Goal: Task Accomplishment & Management: Complete application form

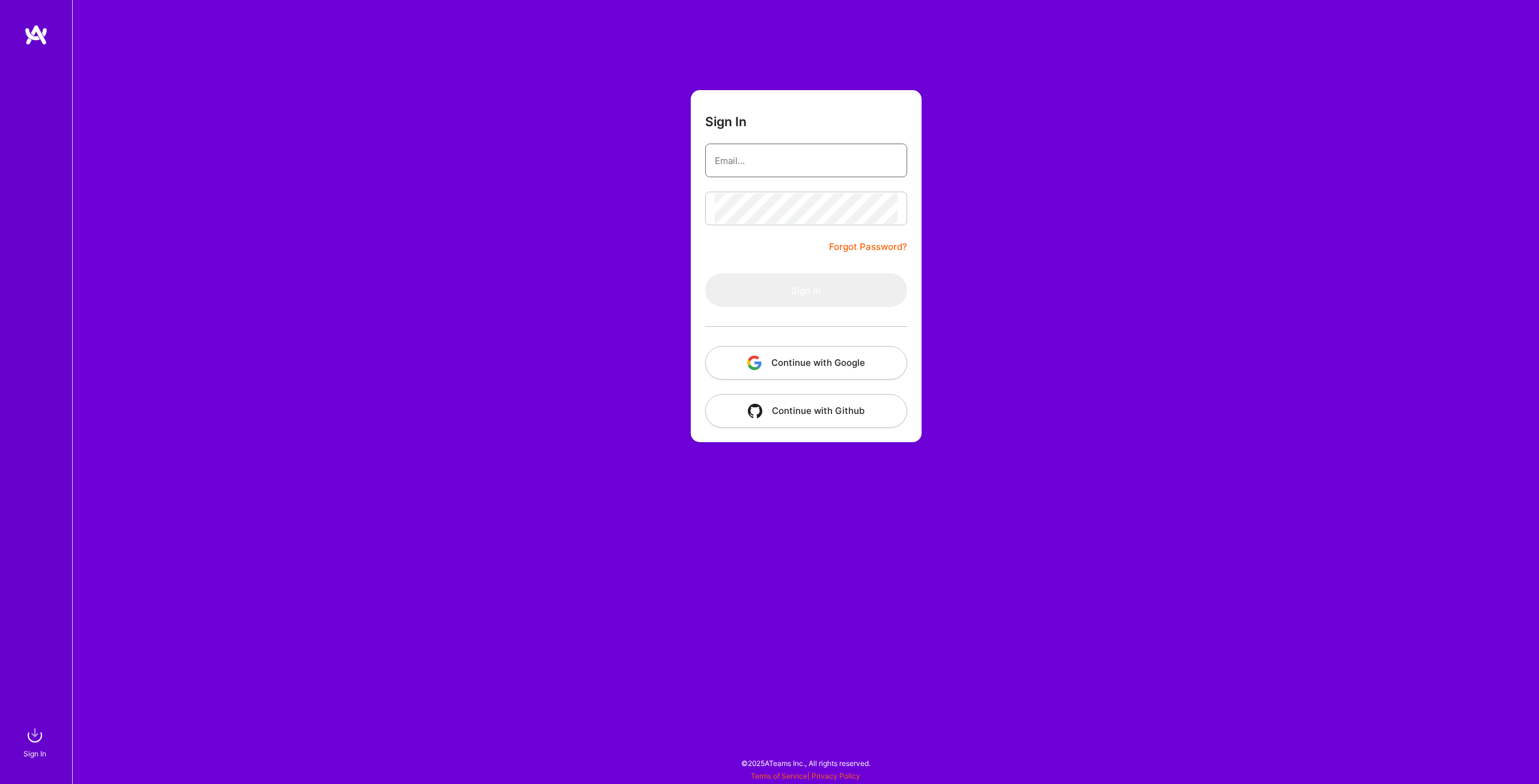
type input "[EMAIL_ADDRESS][DOMAIN_NAME]"
click at [817, 291] on button "Sign In" at bounding box center [806, 290] width 202 height 34
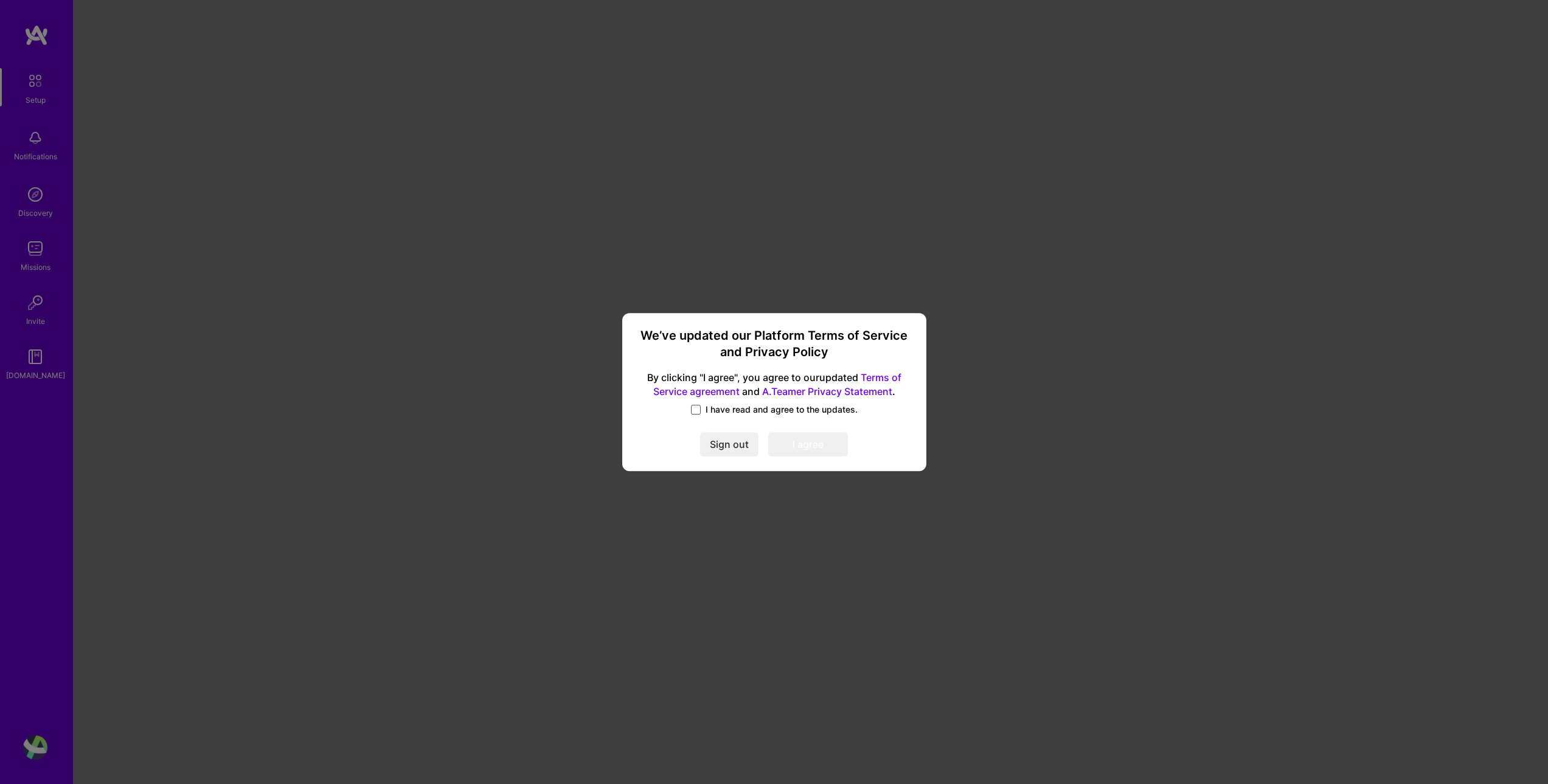
click at [693, 411] on span at bounding box center [696, 410] width 10 height 10
click at [0, 0] on input "I have read and agree to the updates." at bounding box center [0, 0] width 0 height 0
click at [821, 443] on button "I agree" at bounding box center [808, 444] width 80 height 25
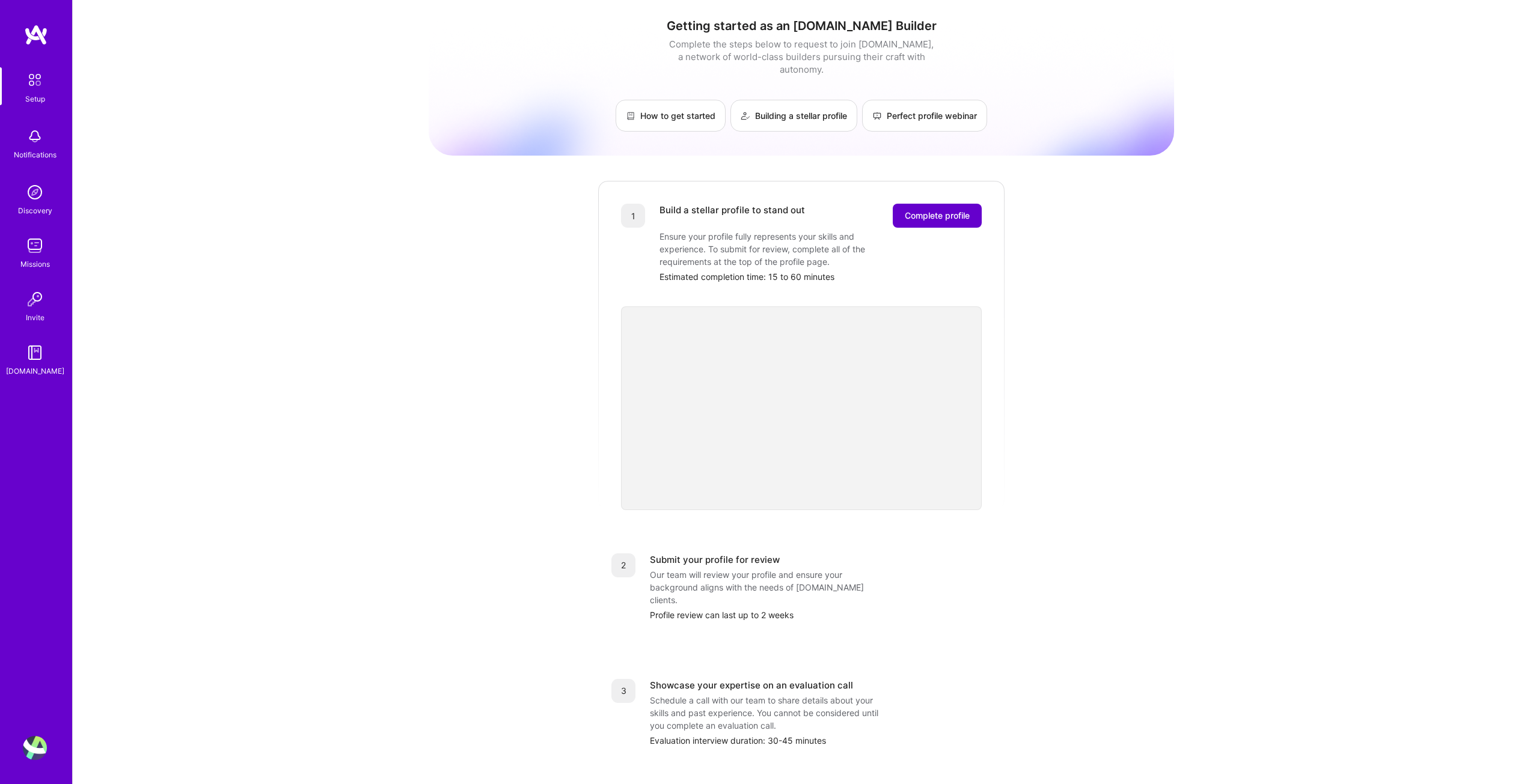
click at [961, 210] on span "Complete profile" at bounding box center [937, 216] width 65 height 12
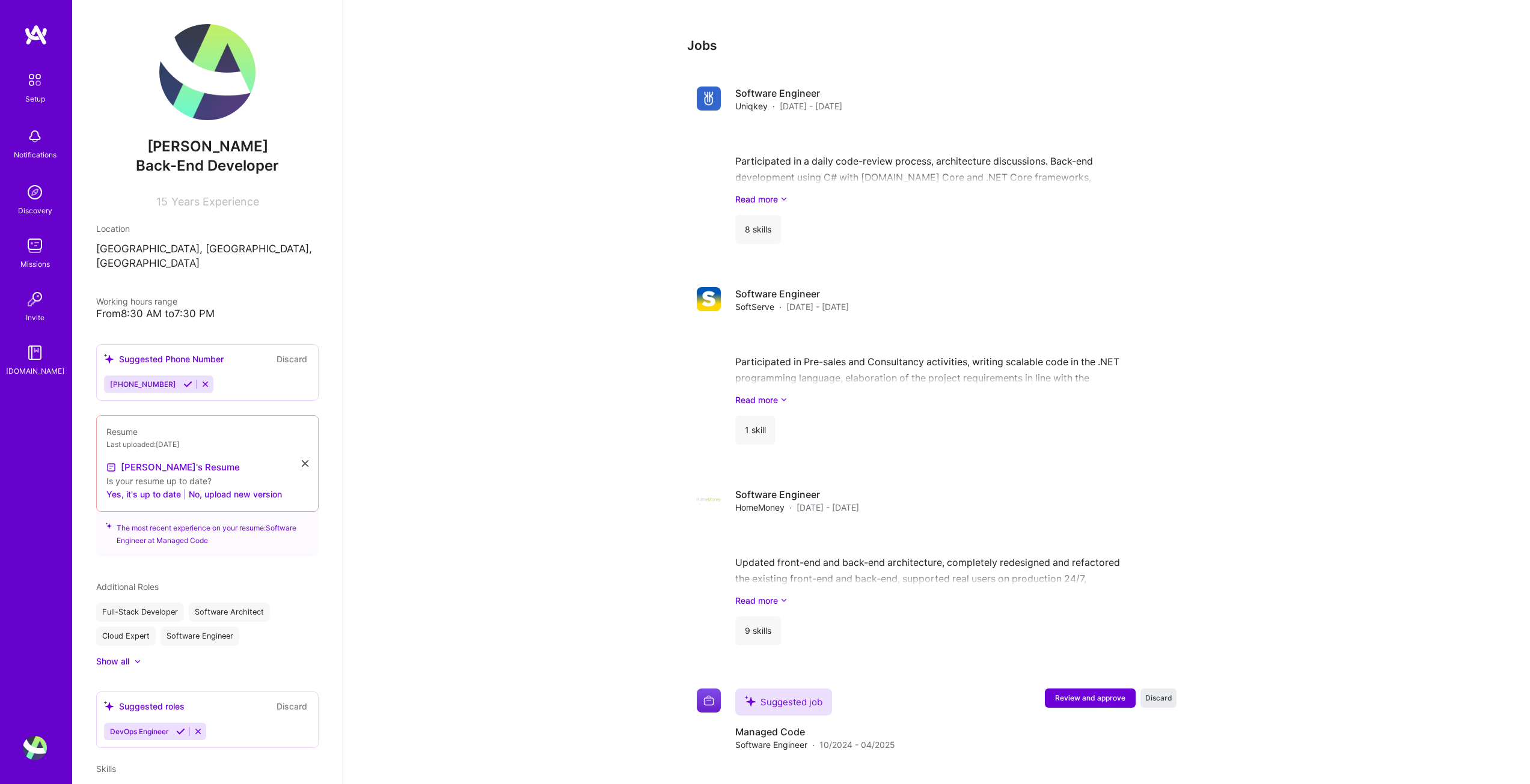
scroll to position [1082, 0]
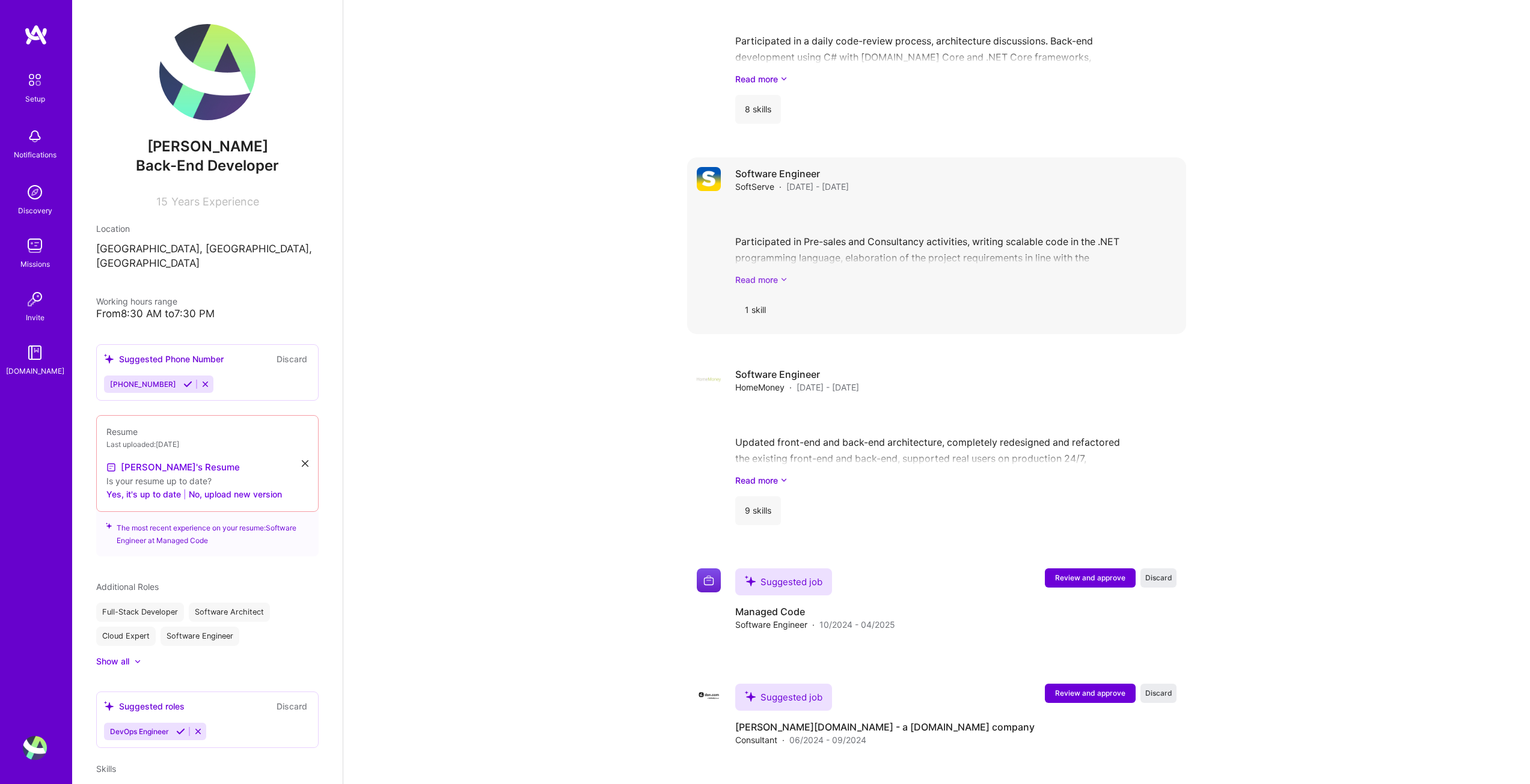
click at [770, 273] on link "Read more" at bounding box center [956, 279] width 441 height 13
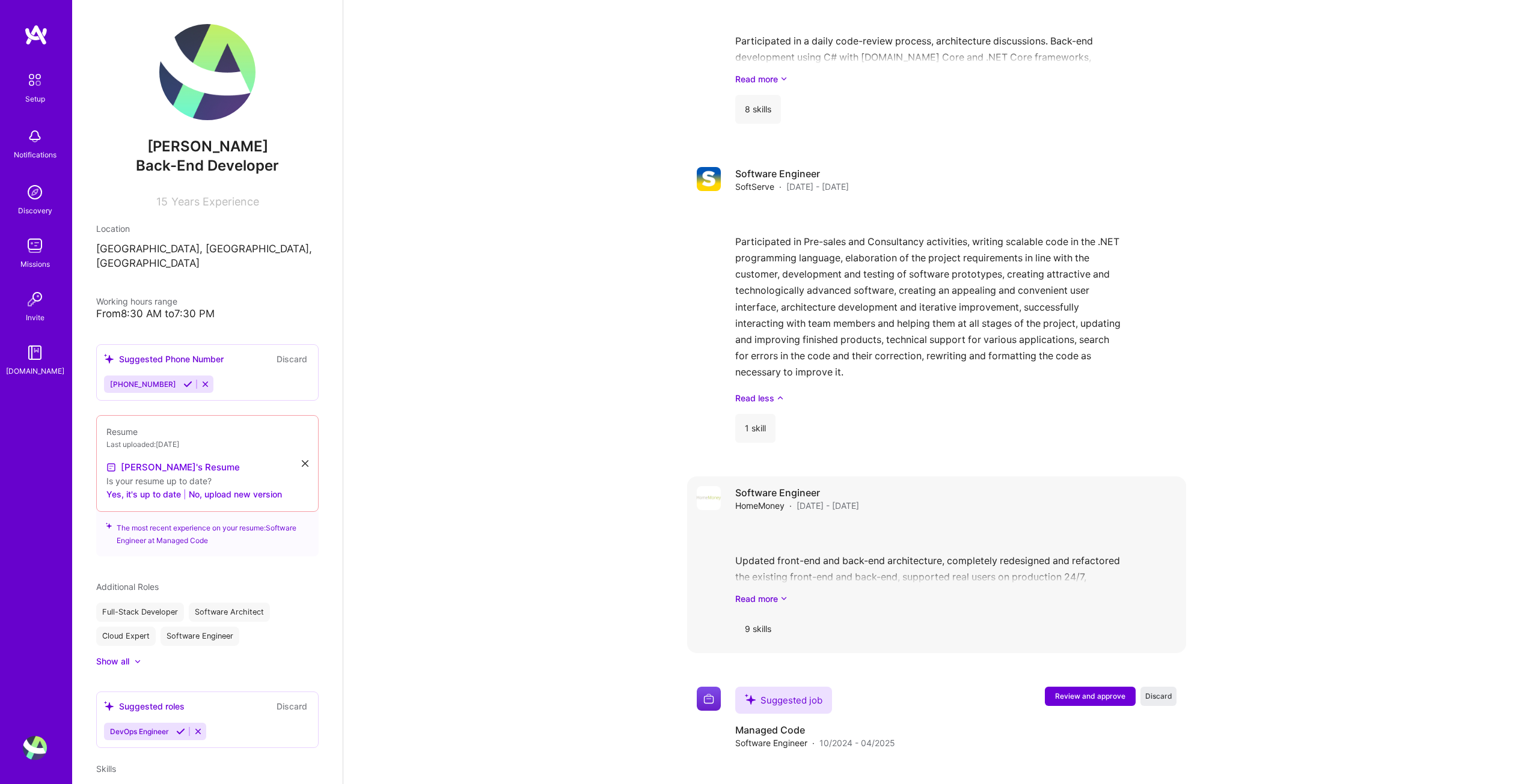
scroll to position [1312, 0]
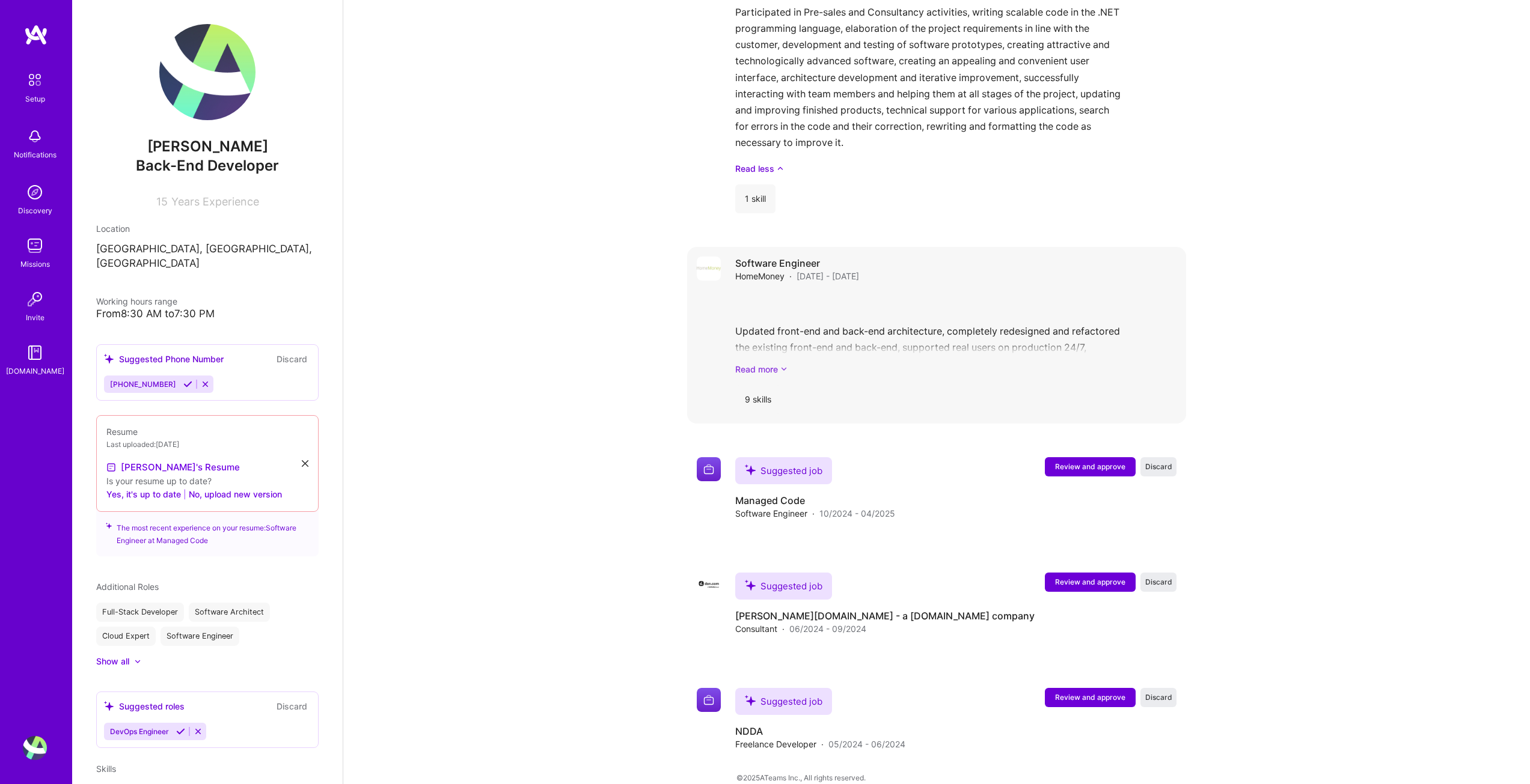
click at [753, 349] on div "Updated front-end and back-end architecture, completely redesigned and refactor…" at bounding box center [956, 334] width 441 height 84
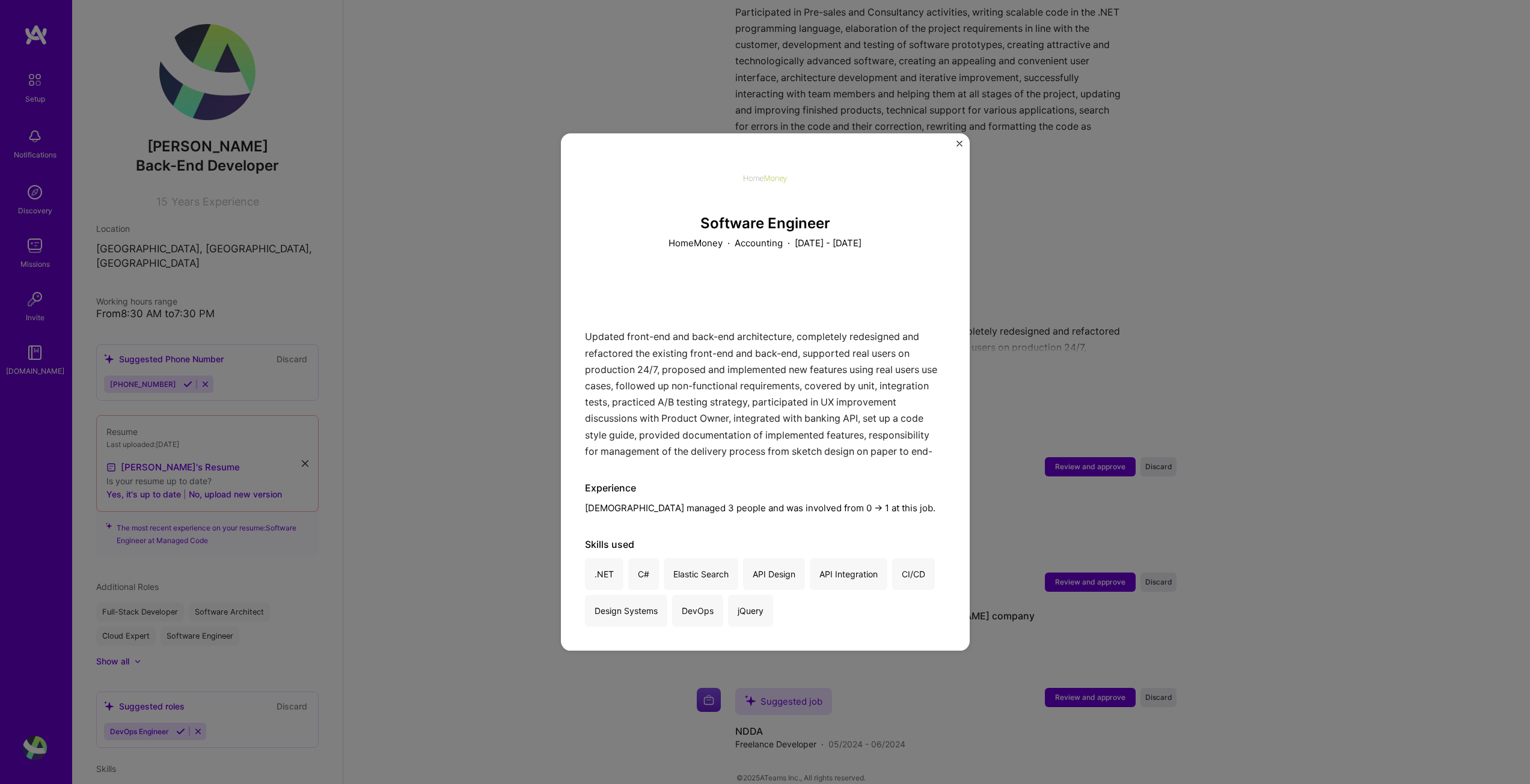
click at [959, 142] on img "Close" at bounding box center [960, 143] width 6 height 6
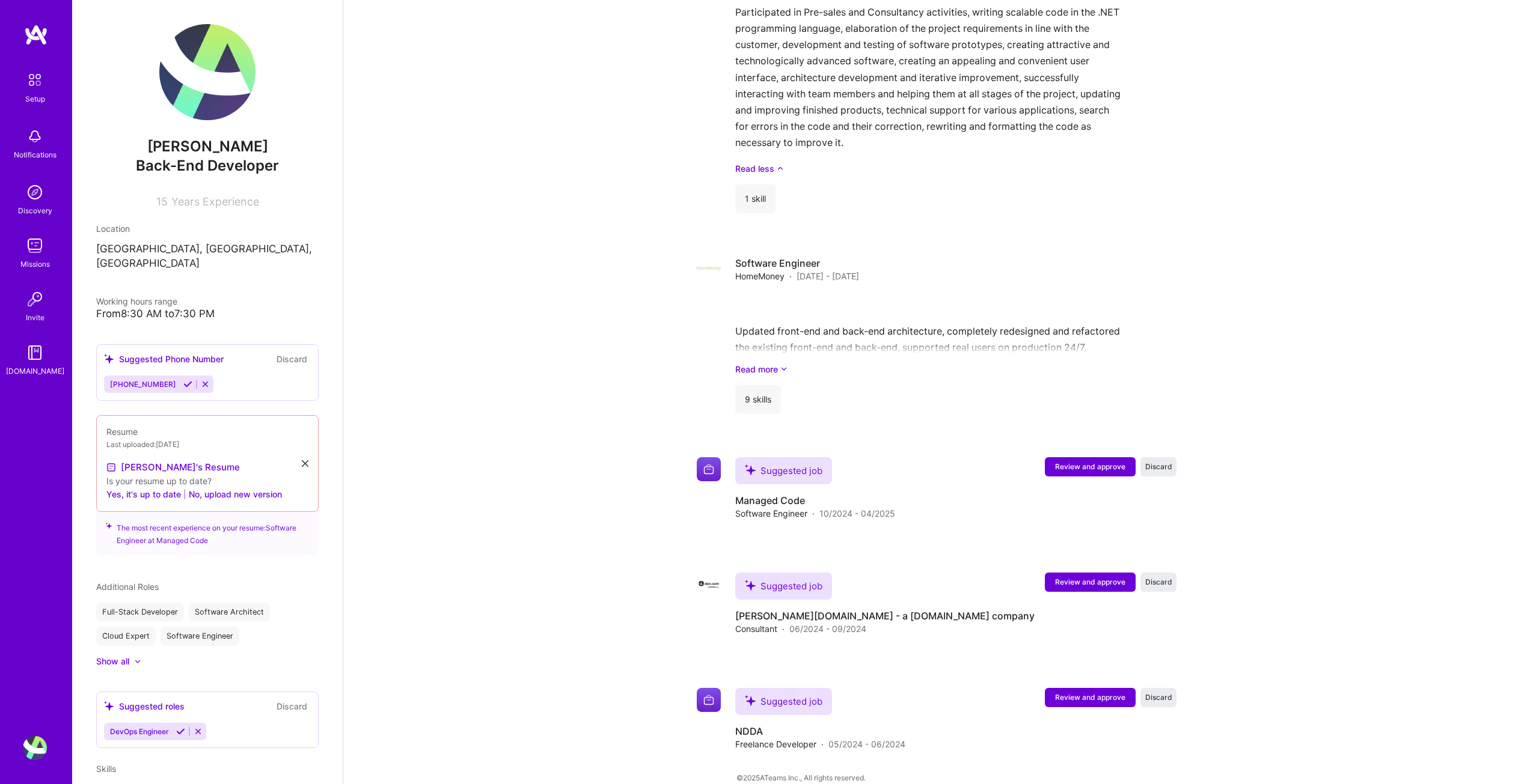
click at [183, 380] on icon at bounding box center [187, 384] width 9 height 9
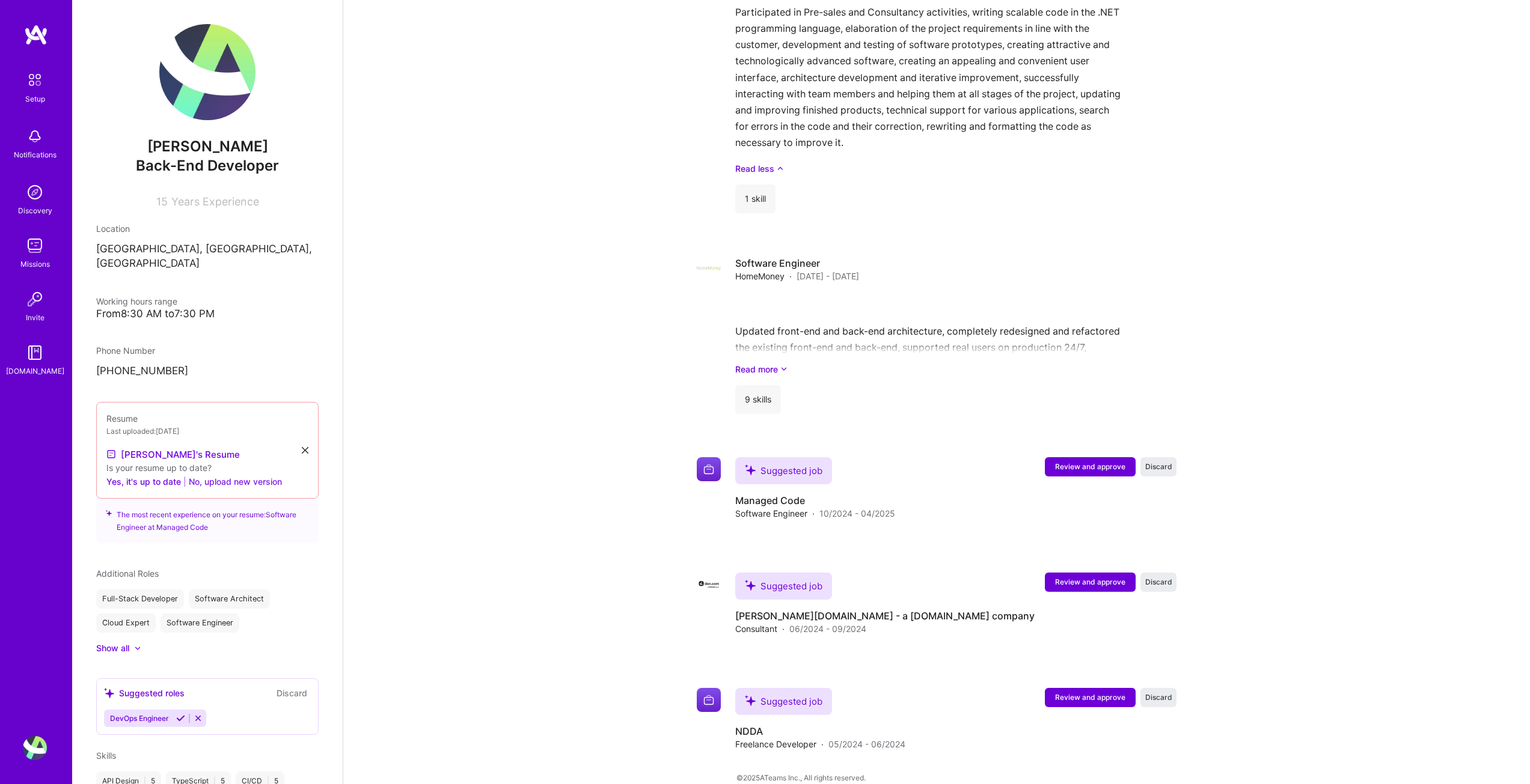
click at [220, 474] on button "No, upload new version" at bounding box center [236, 481] width 94 height 15
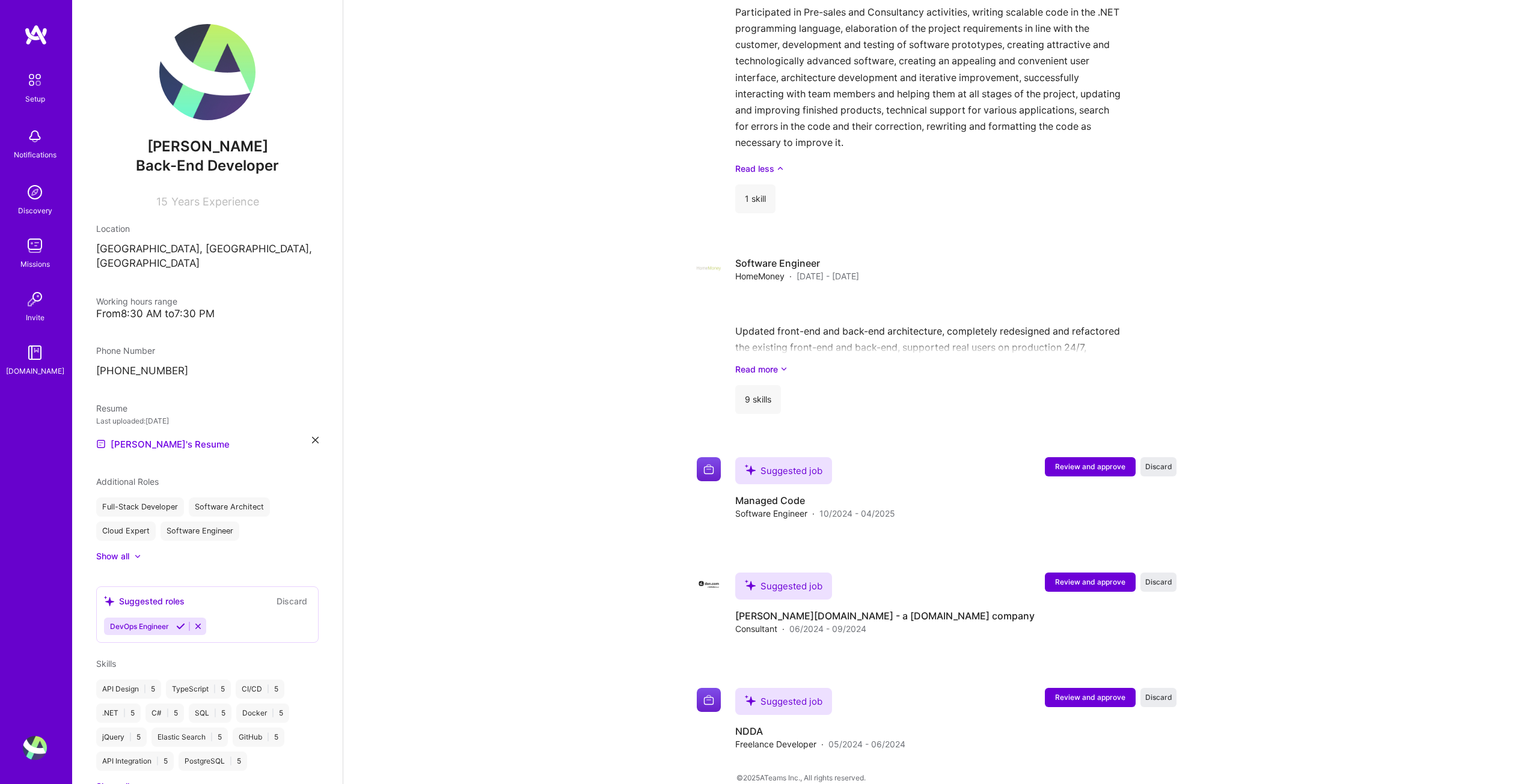
click at [134, 553] on div at bounding box center [137, 556] width 7 height 7
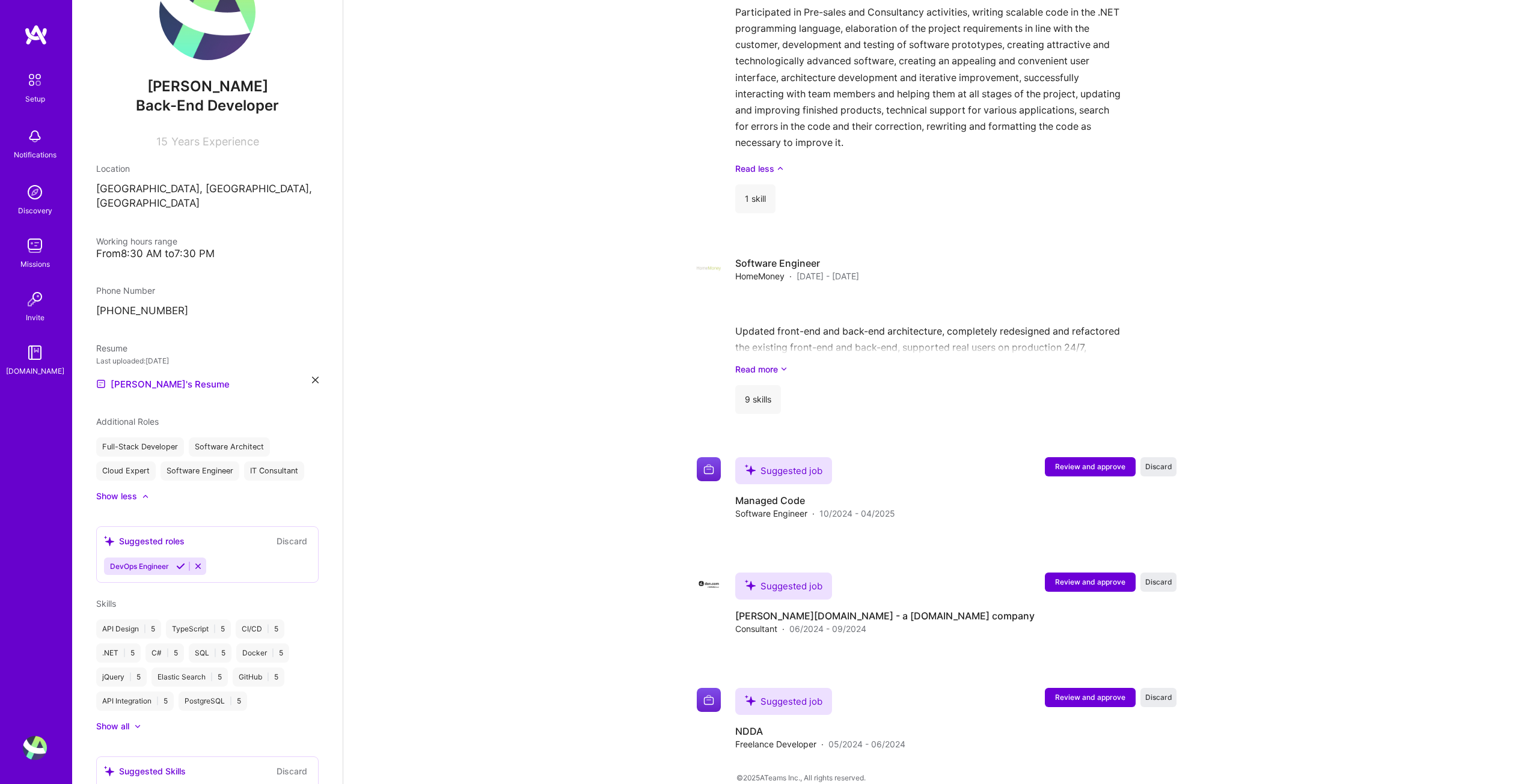
scroll to position [180, 0]
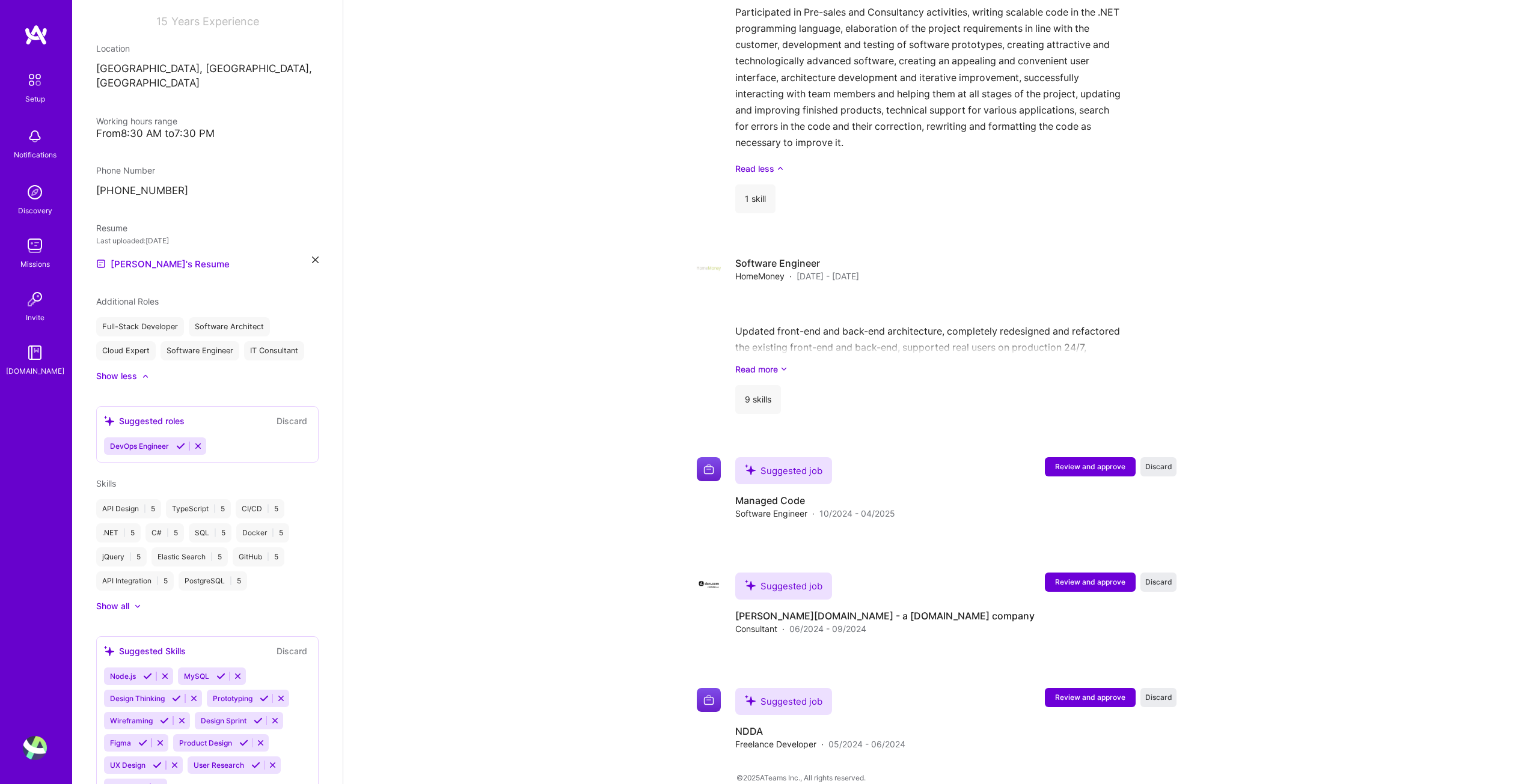
click at [180, 442] on icon at bounding box center [180, 446] width 9 height 9
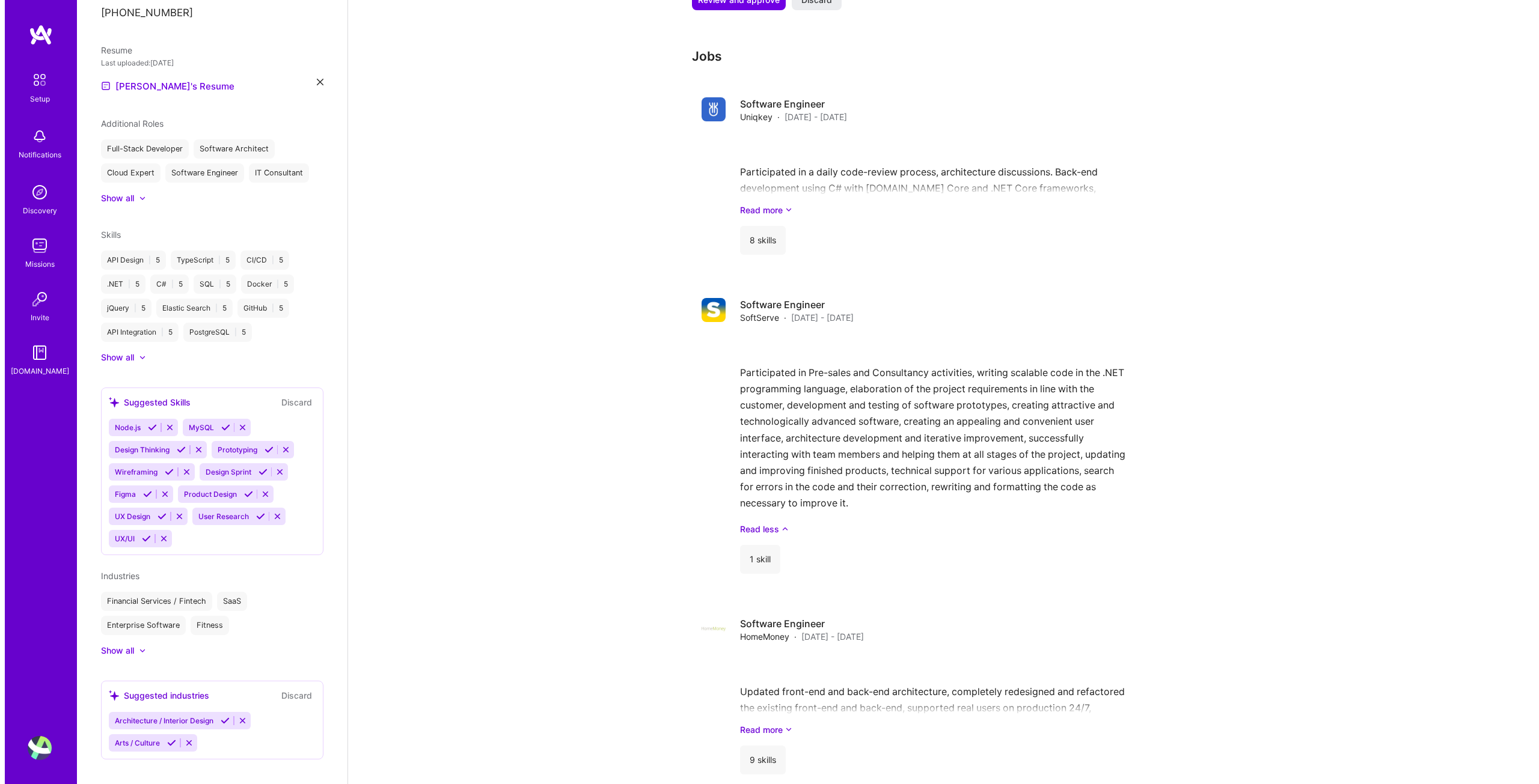
scroll to position [1496, 0]
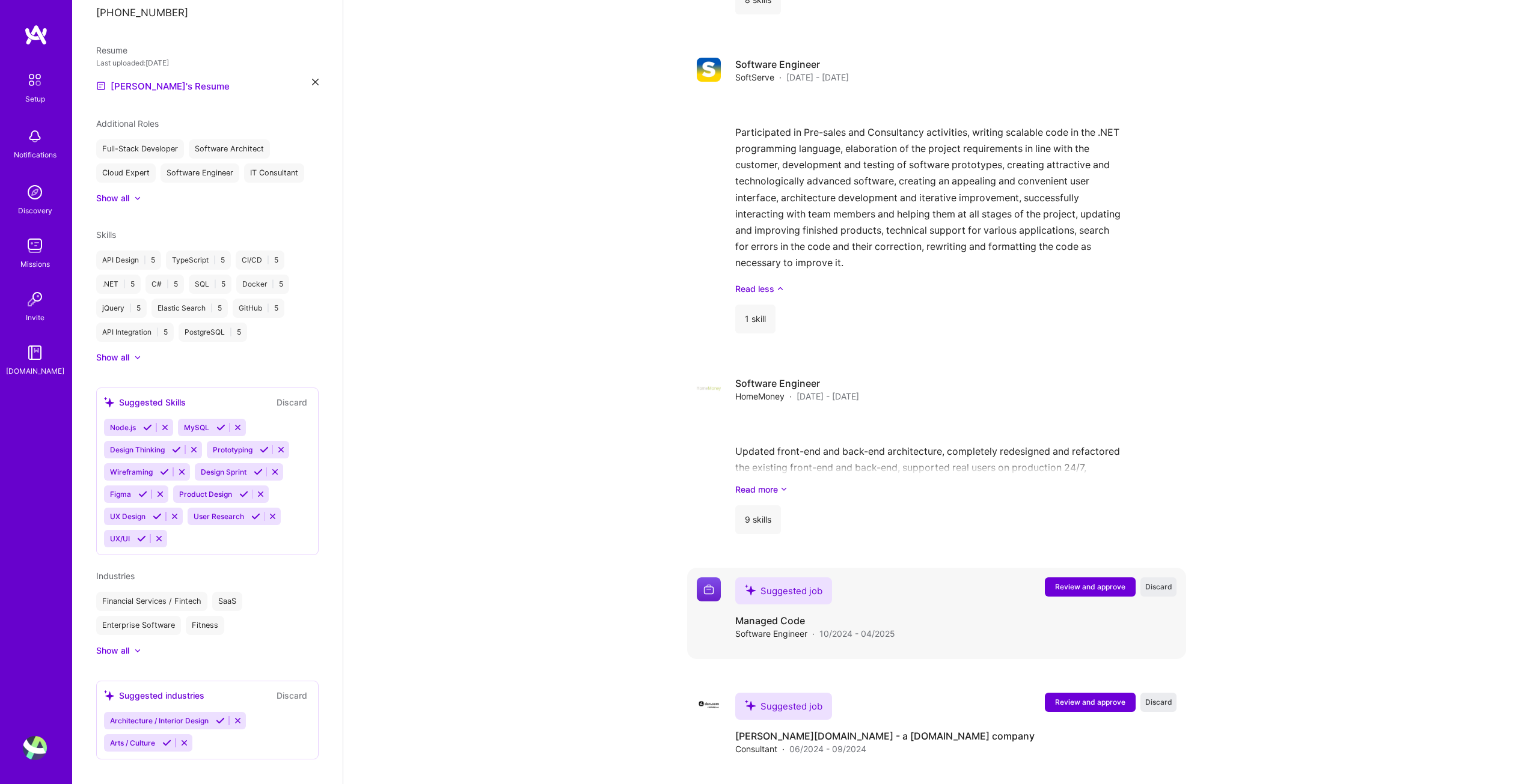
click at [1091, 579] on button "Review and approve" at bounding box center [1089, 587] width 91 height 20
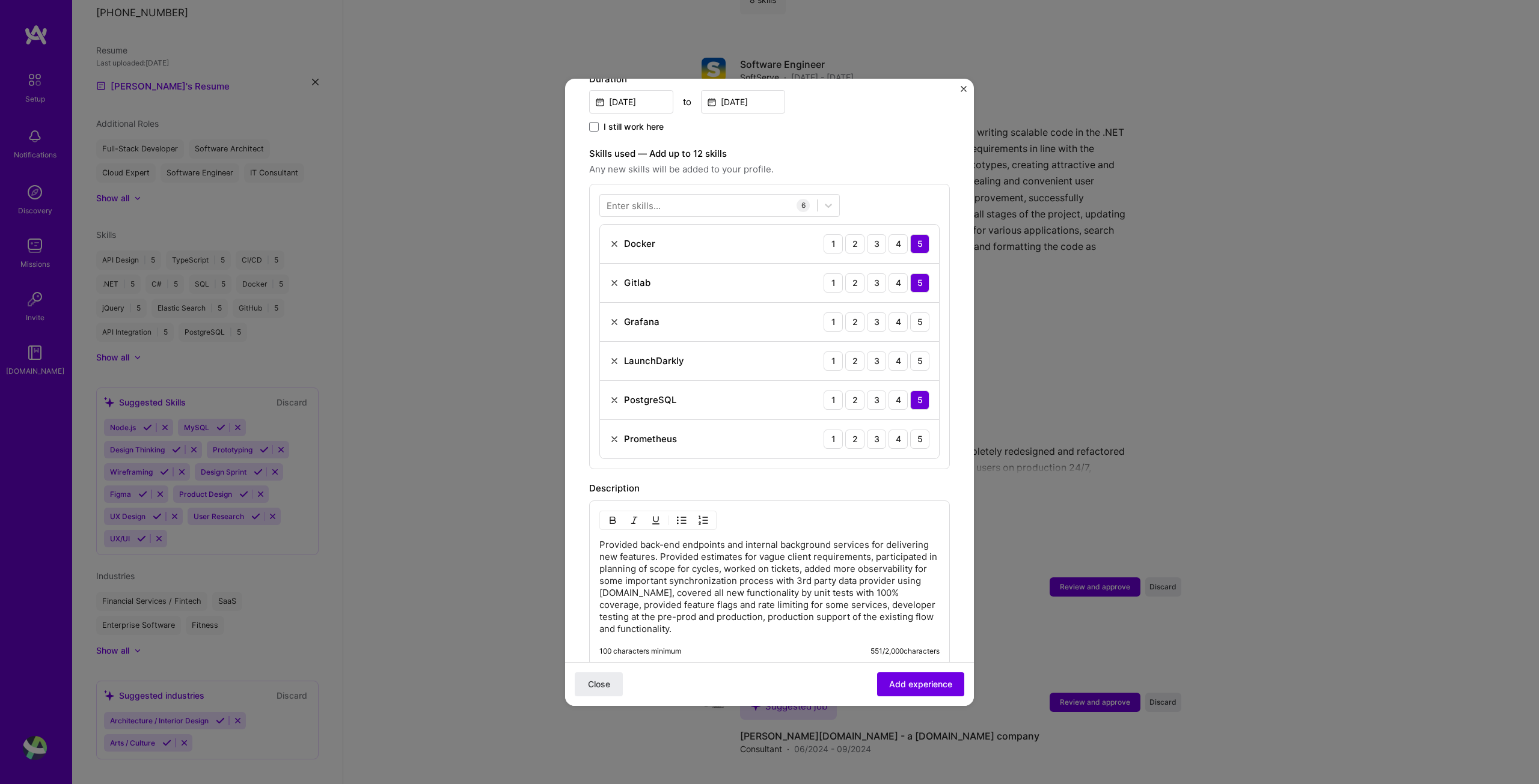
scroll to position [300, 0]
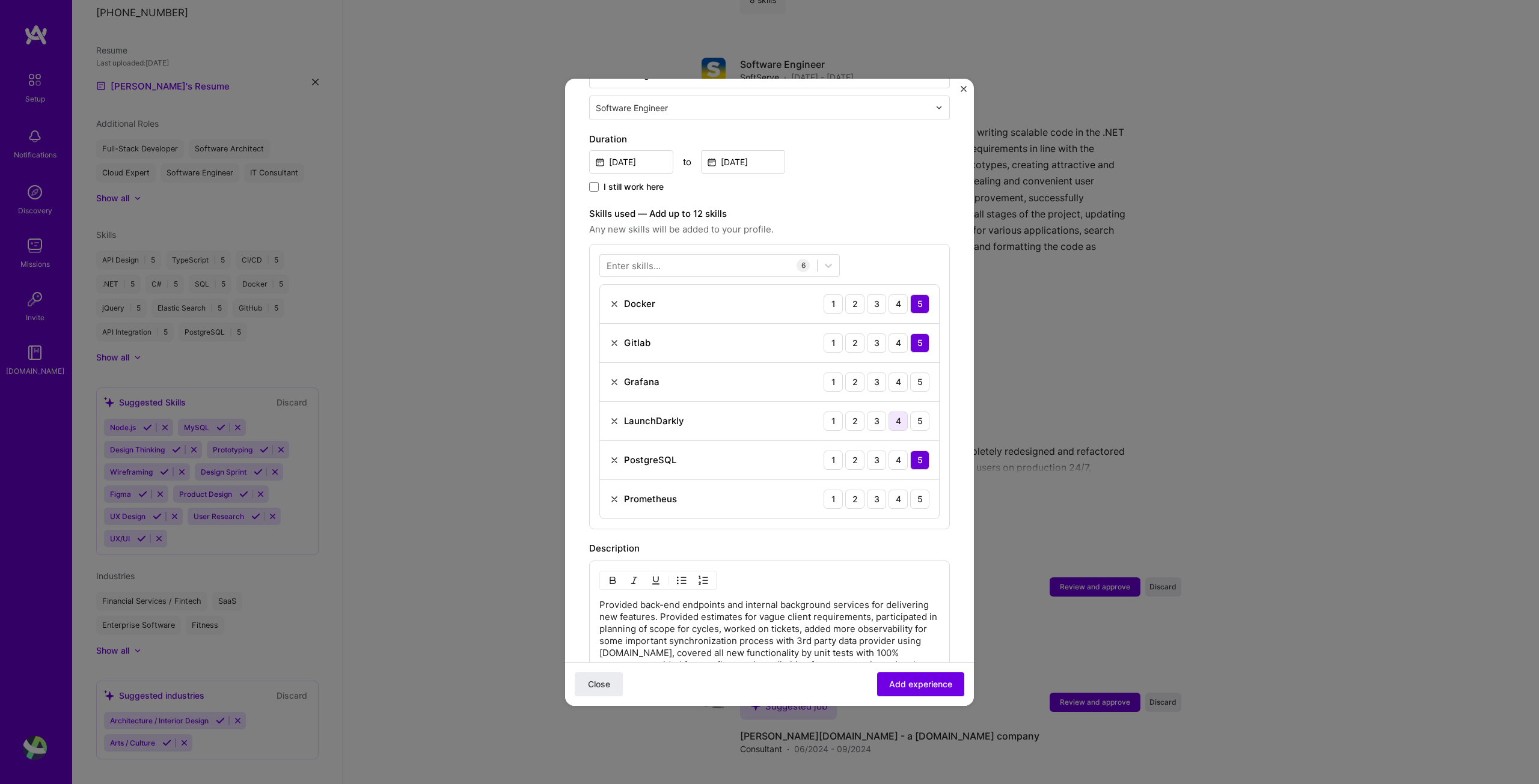
click at [891, 412] on div "4" at bounding box center [898, 421] width 20 height 20
click at [910, 412] on div "5" at bounding box center [920, 421] width 20 height 20
click at [891, 373] on div "4" at bounding box center [898, 382] width 20 height 20
click at [894, 490] on div "4" at bounding box center [898, 499] width 20 height 20
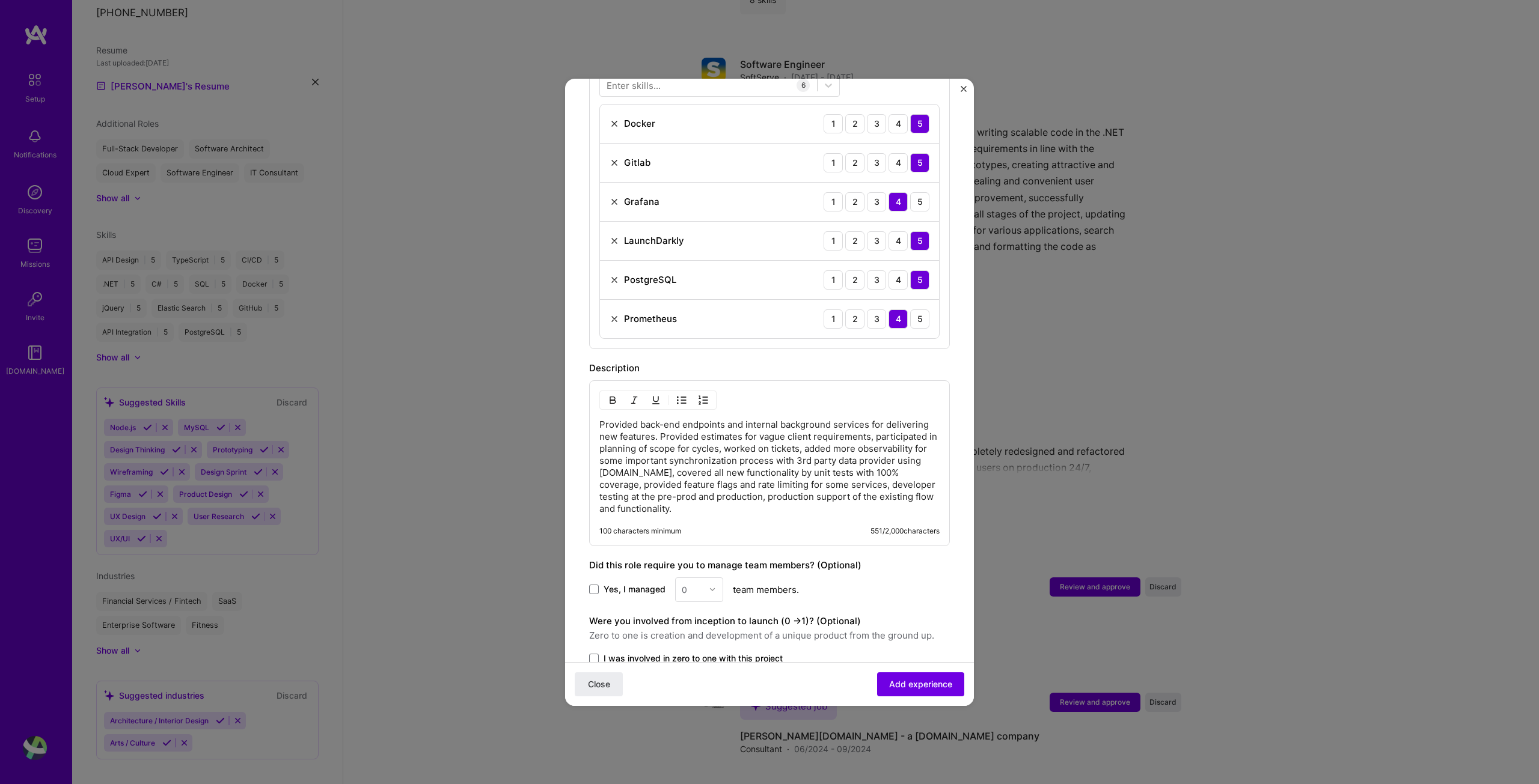
scroll to position [568, 0]
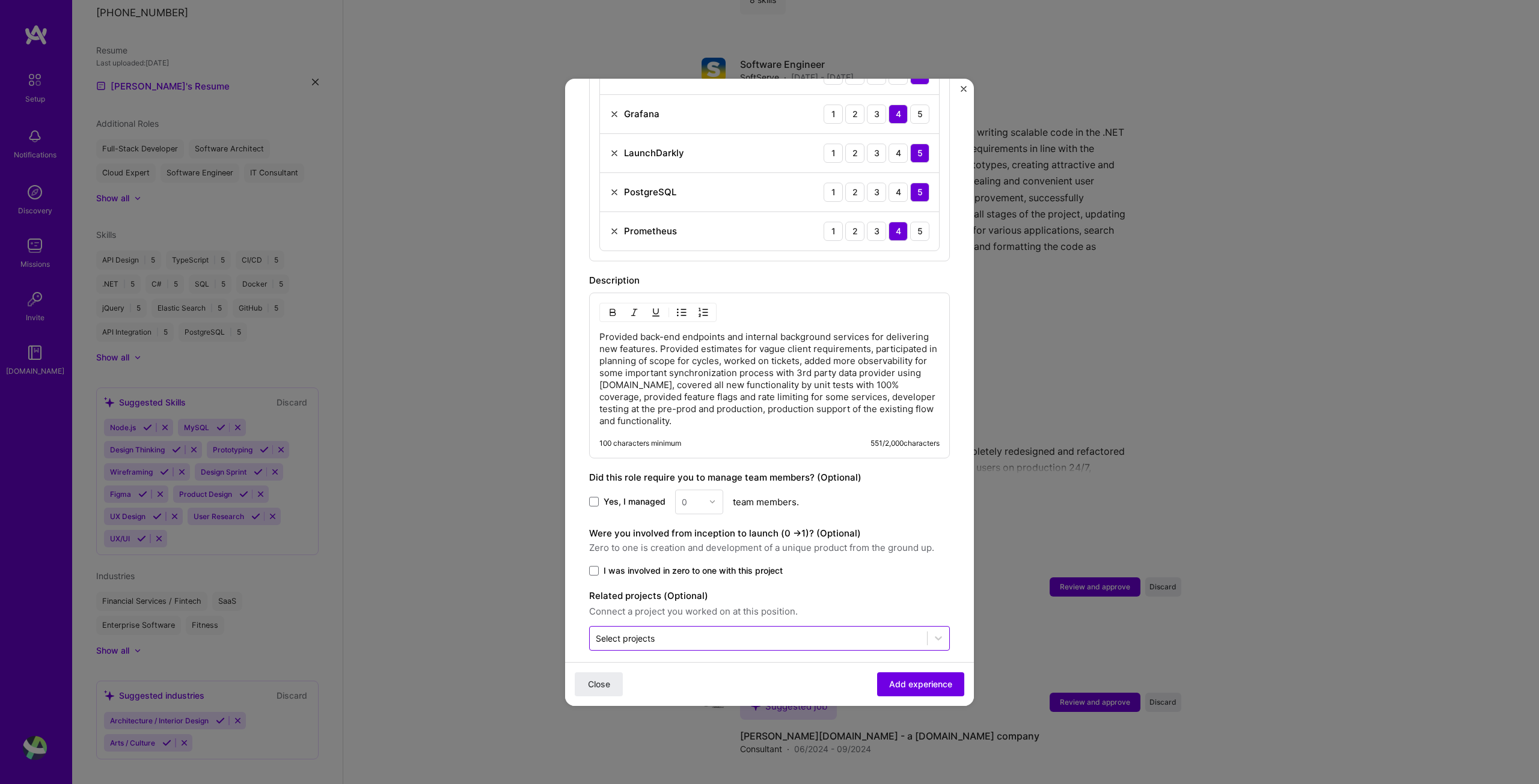
click at [861, 632] on input "text" at bounding box center [758, 638] width 325 height 13
click at [932, 632] on icon at bounding box center [938, 638] width 12 height 12
click at [910, 686] on span "Add experience" at bounding box center [921, 684] width 63 height 12
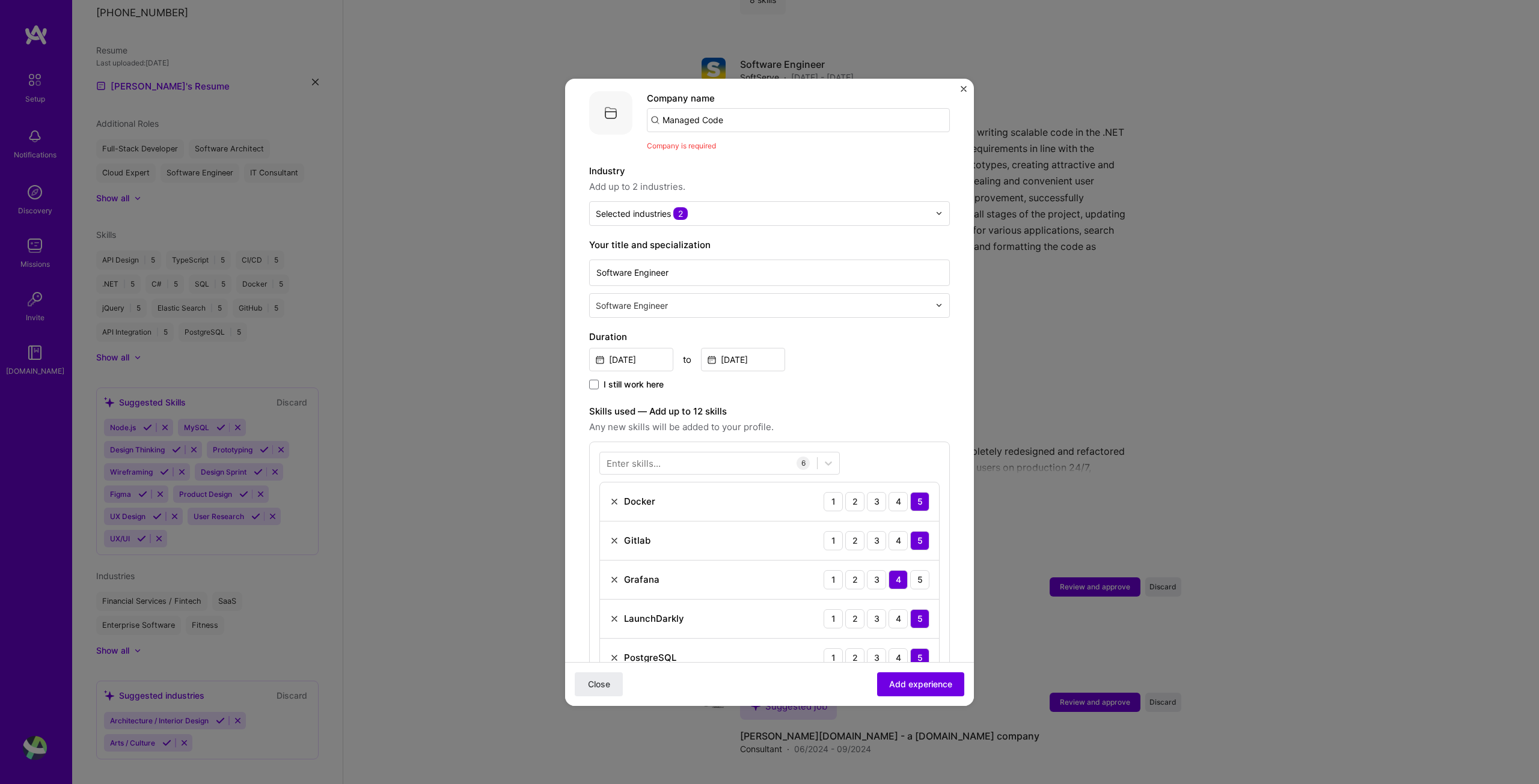
scroll to position [60, 0]
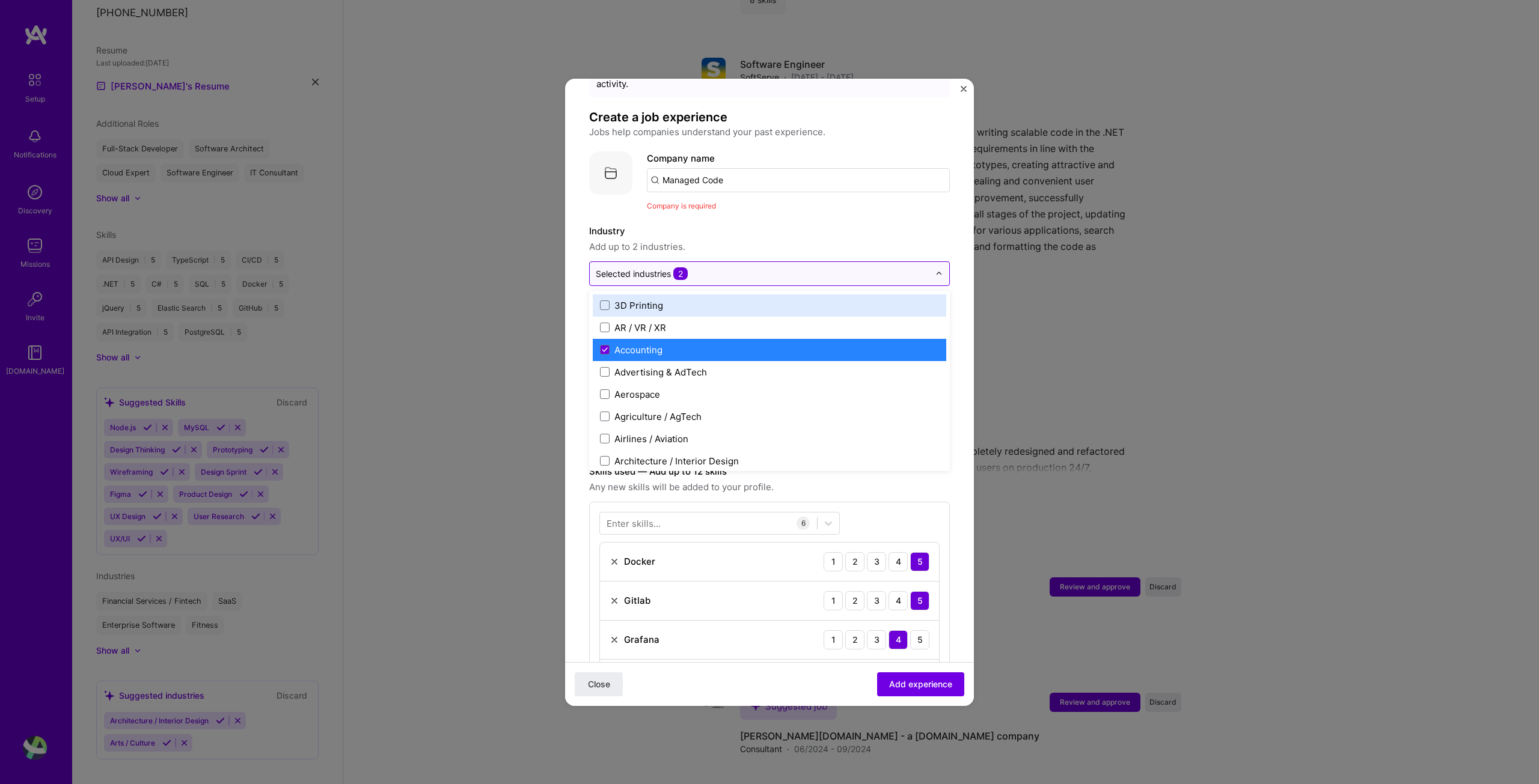
click at [798, 267] on input "text" at bounding box center [763, 273] width 334 height 13
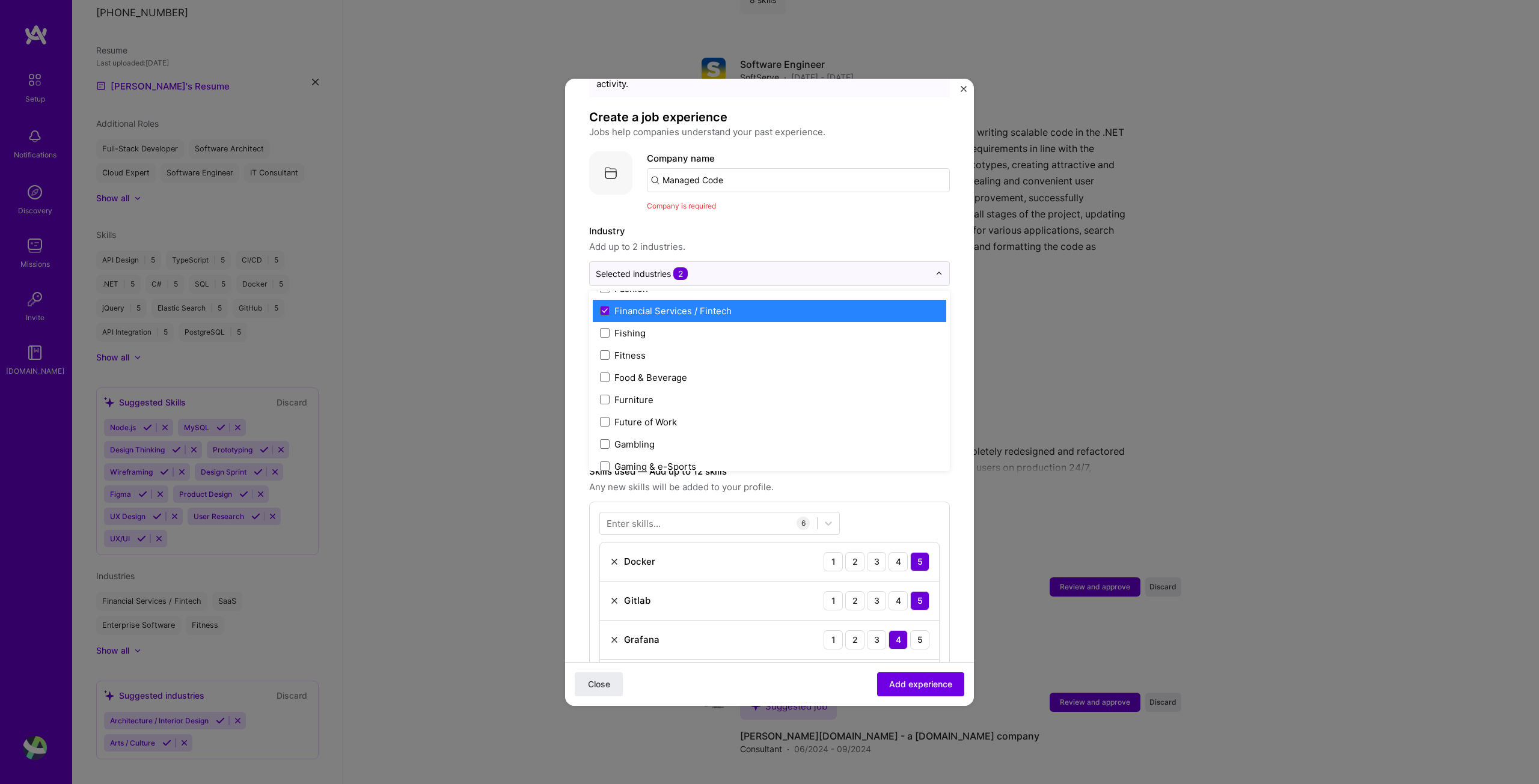
scroll to position [1383, 0]
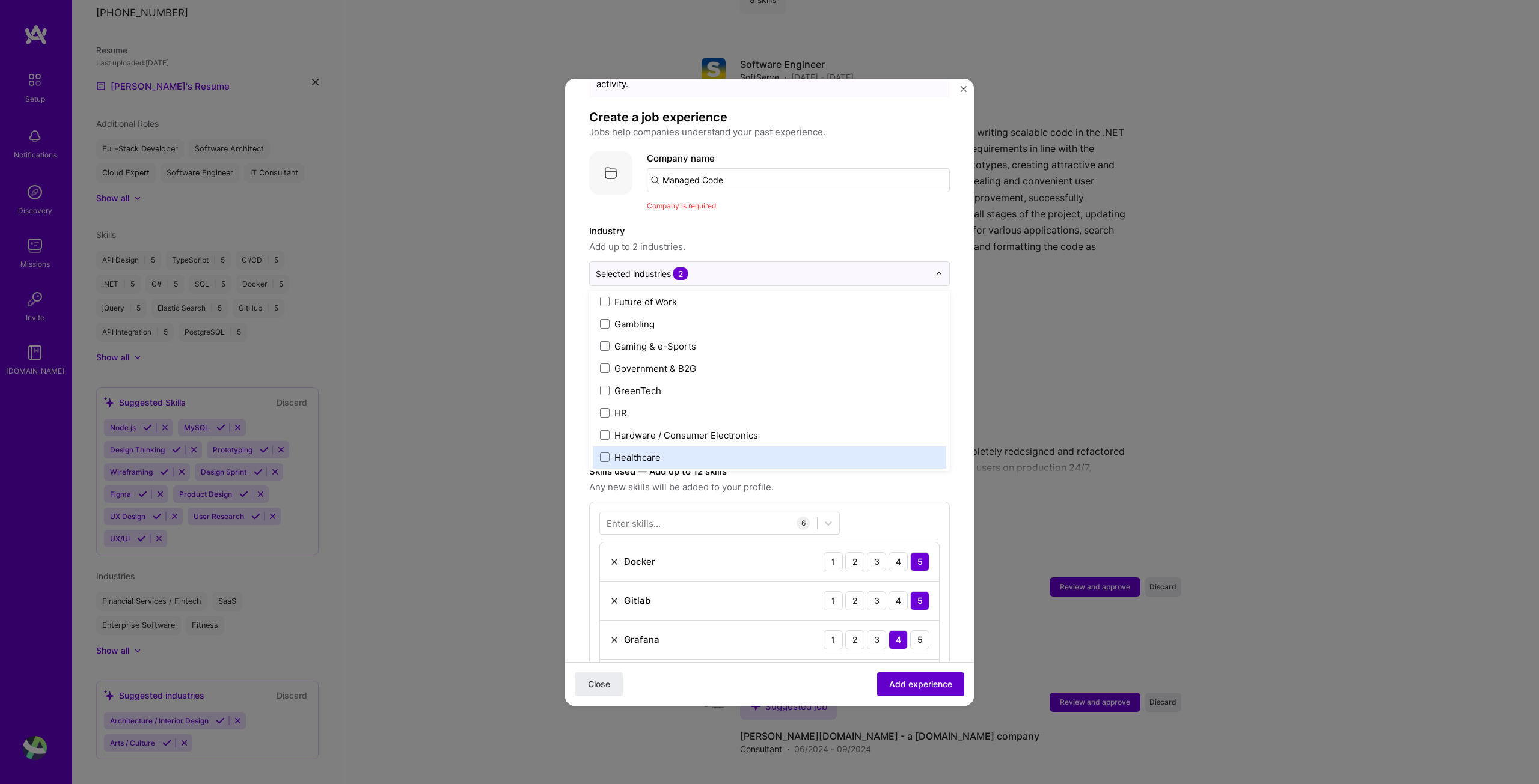
click at [905, 683] on span "Add experience" at bounding box center [921, 684] width 63 height 12
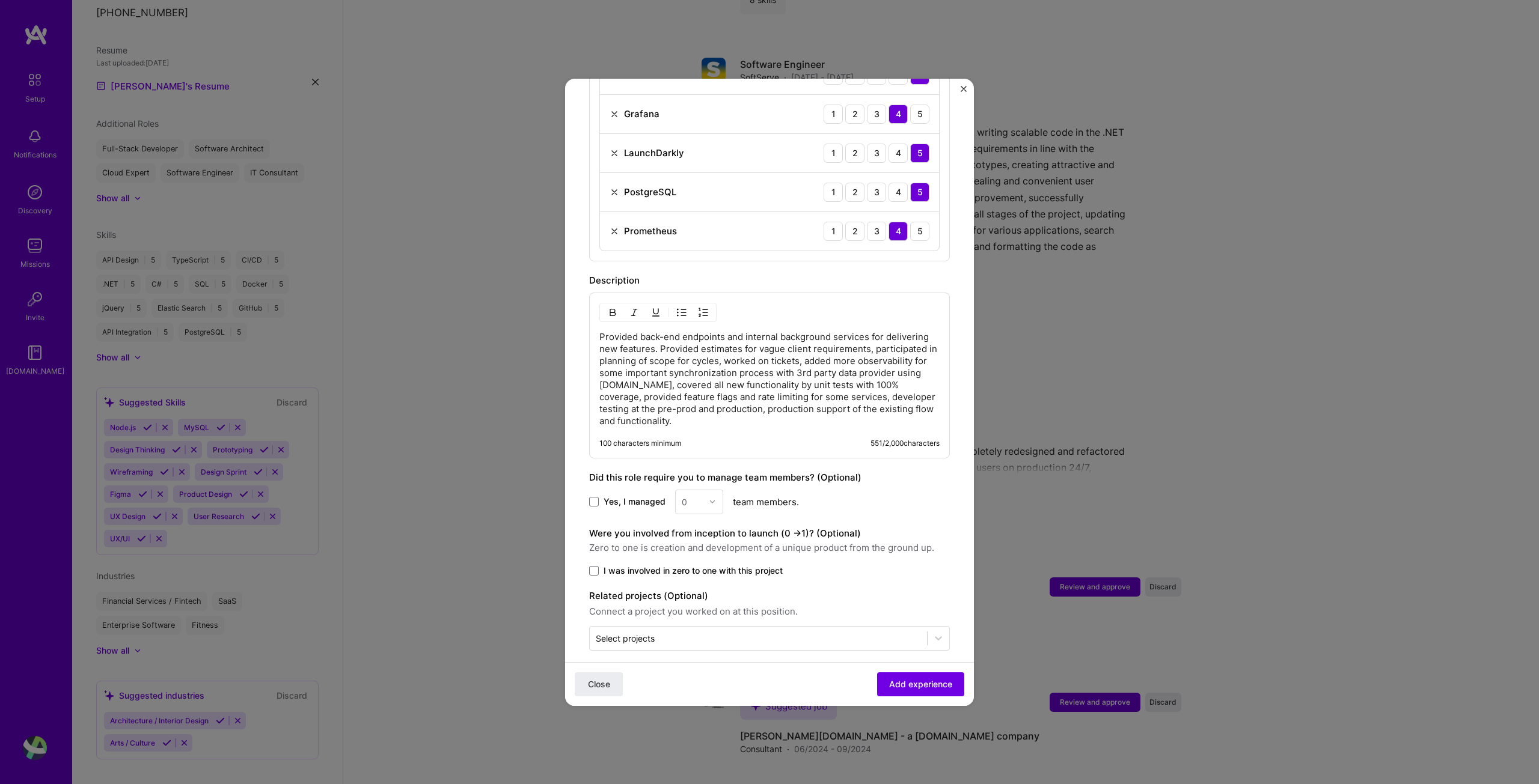
scroll to position [0, 0]
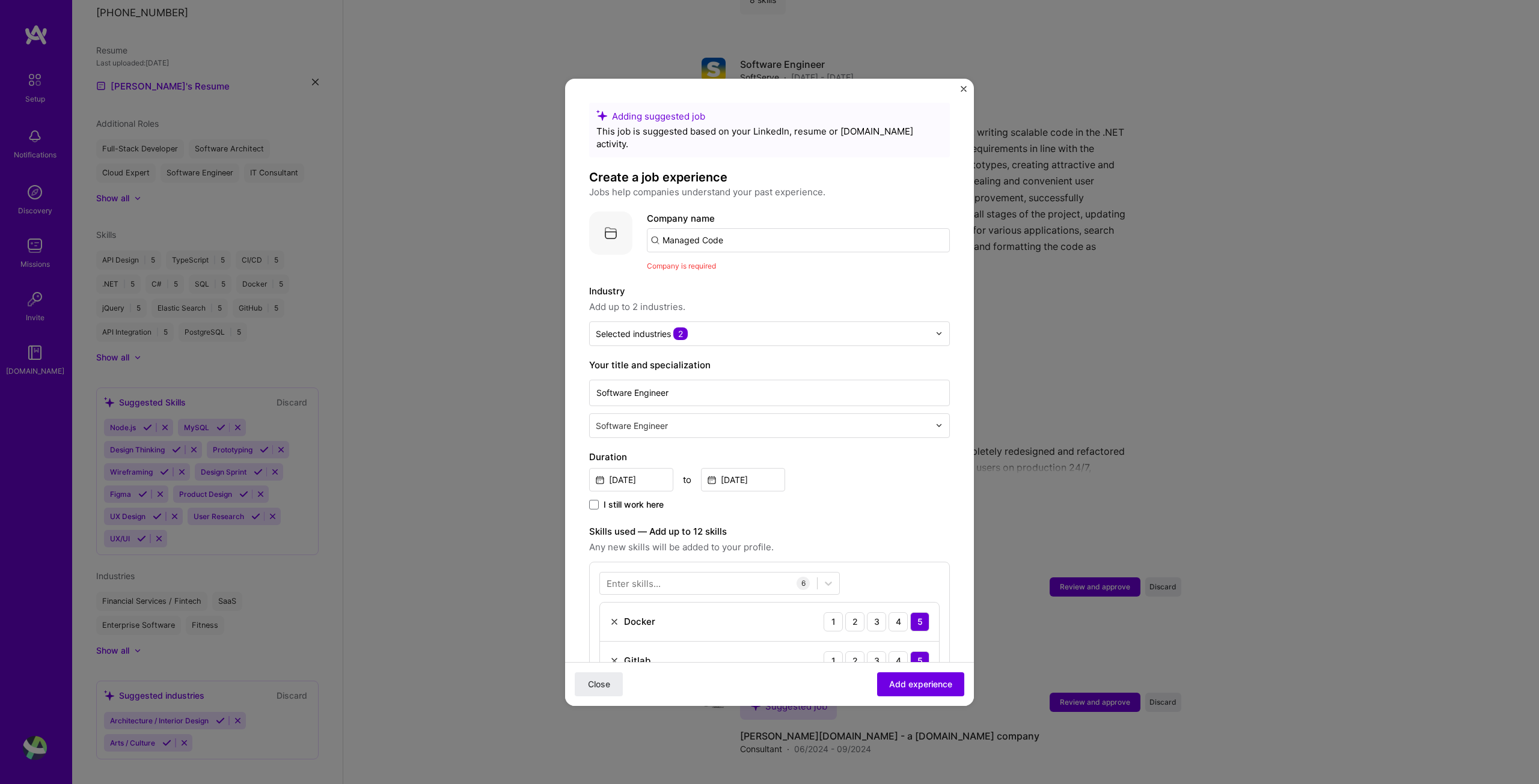
click at [761, 228] on input "Managed Code" at bounding box center [798, 240] width 303 height 24
click at [705, 228] on input "Managed Code" at bounding box center [798, 240] width 303 height 24
click at [702, 228] on input "Managed Code" at bounding box center [798, 240] width 303 height 24
type input "ManagedCode"
click at [770, 263] on div "ManagedCode" at bounding box center [750, 274] width 73 height 21
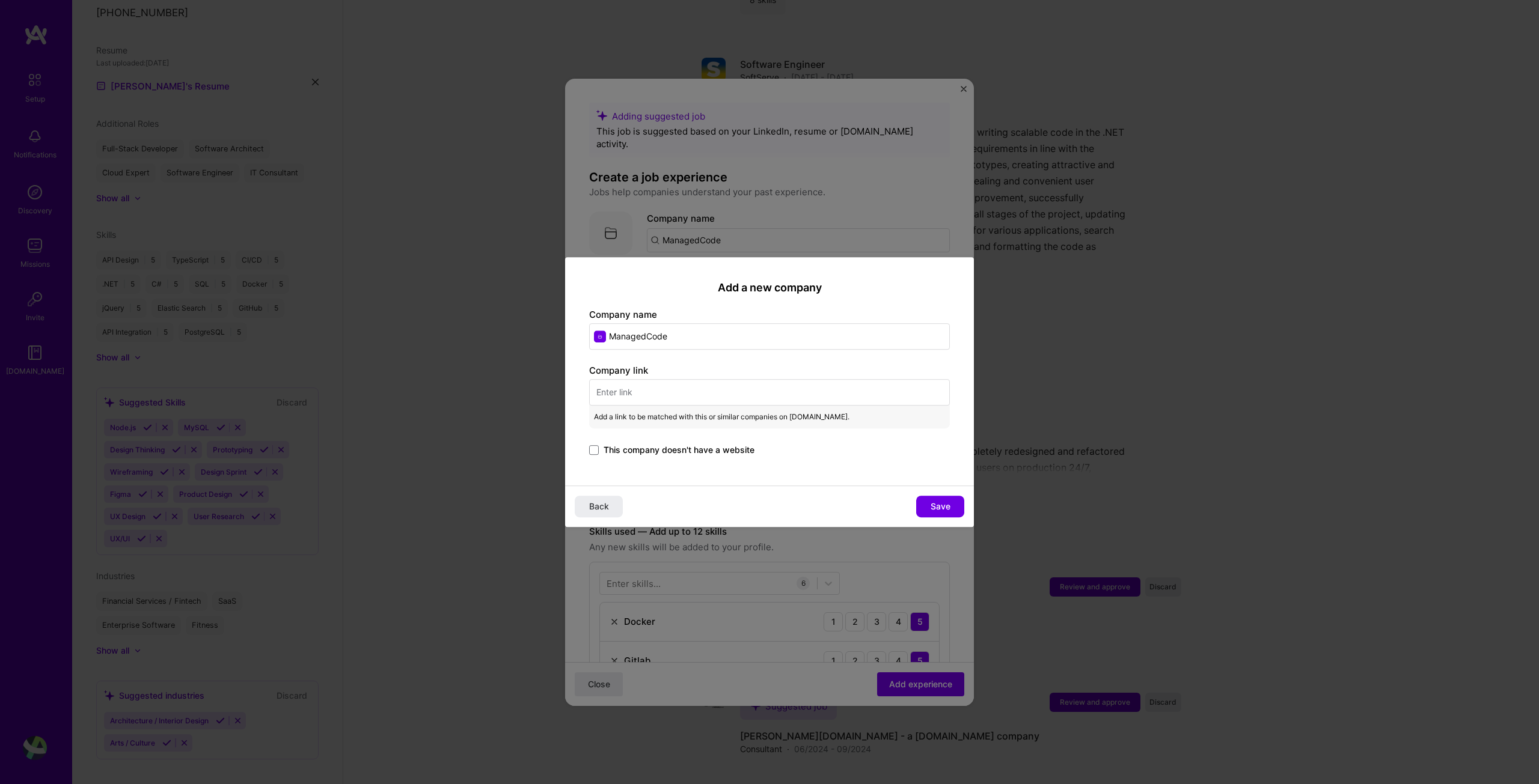
click at [654, 391] on input "text" at bounding box center [770, 392] width 361 height 26
paste input "[URL][DOMAIN_NAME]"
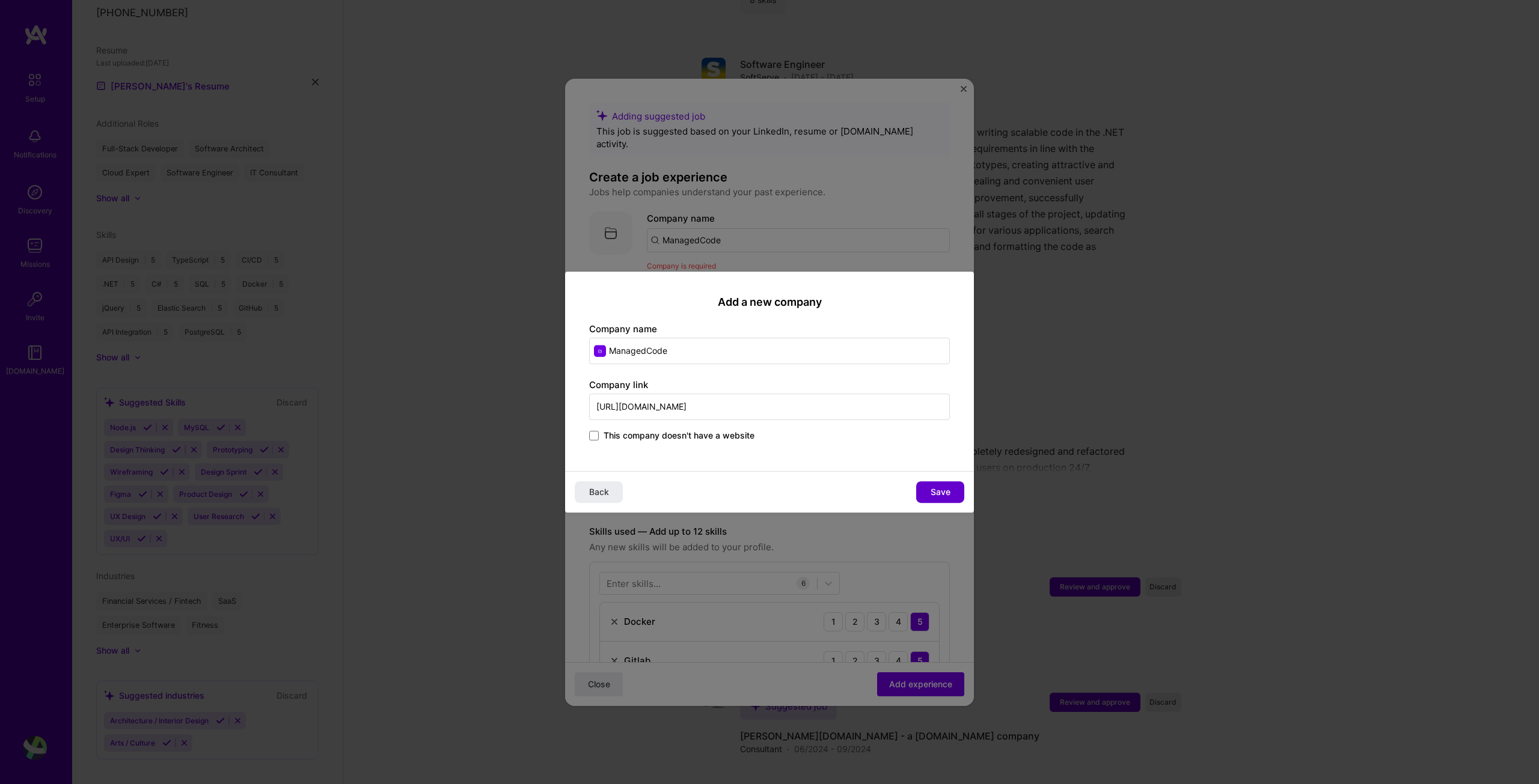
type input "[URL][DOMAIN_NAME]"
click at [929, 490] on button "Save" at bounding box center [939, 492] width 48 height 21
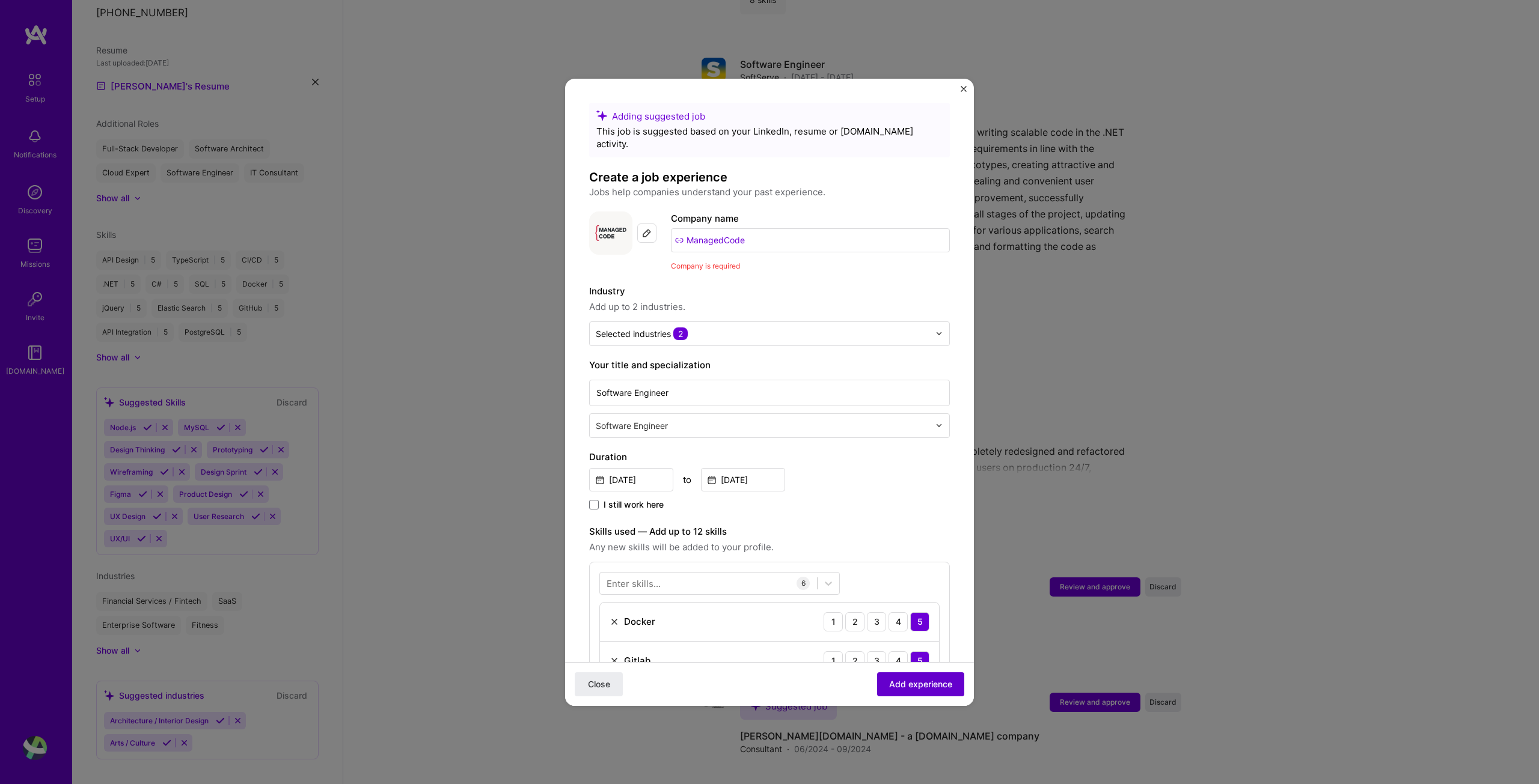
click at [934, 683] on span "Add experience" at bounding box center [921, 684] width 63 height 12
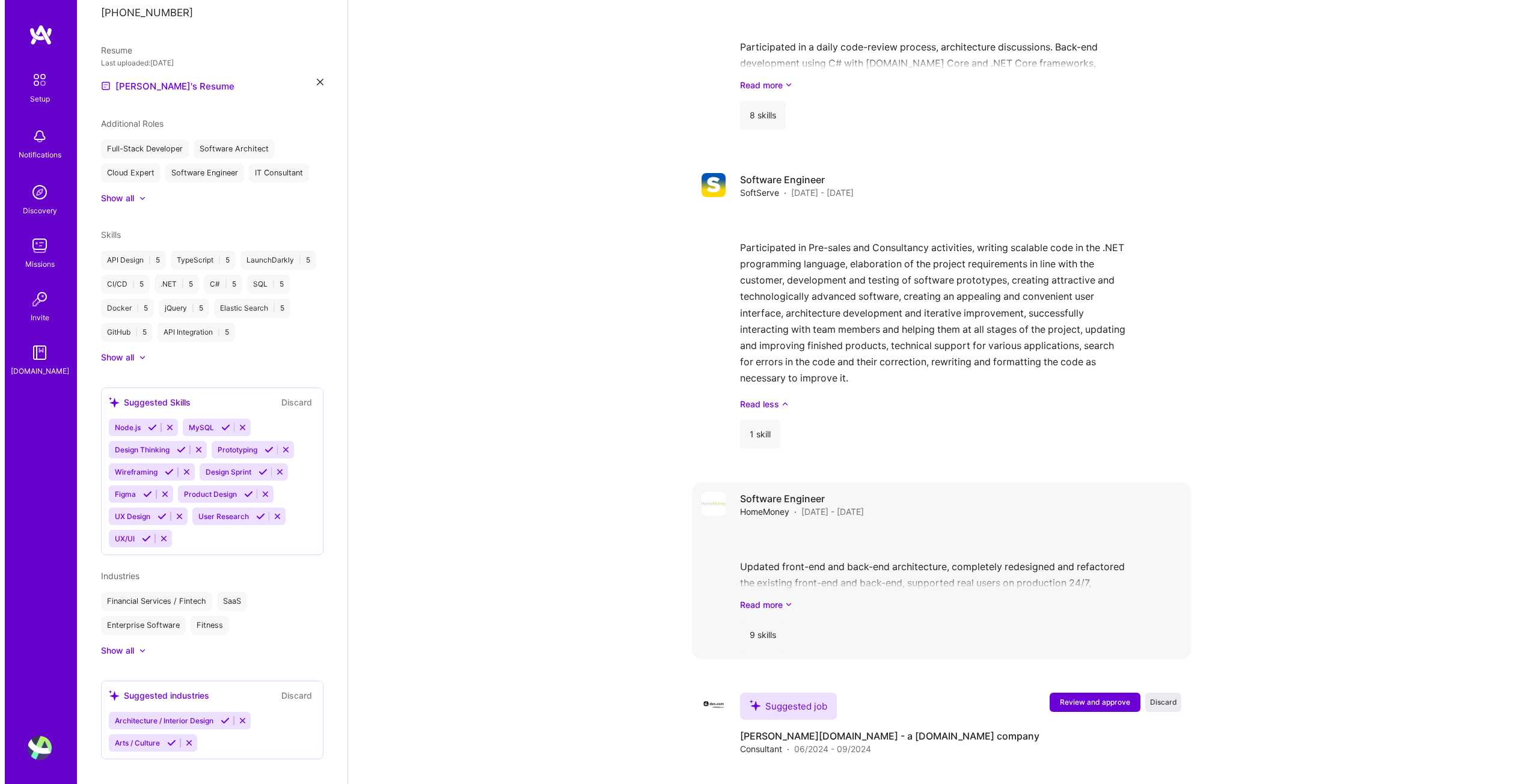
scroll to position [1701, 0]
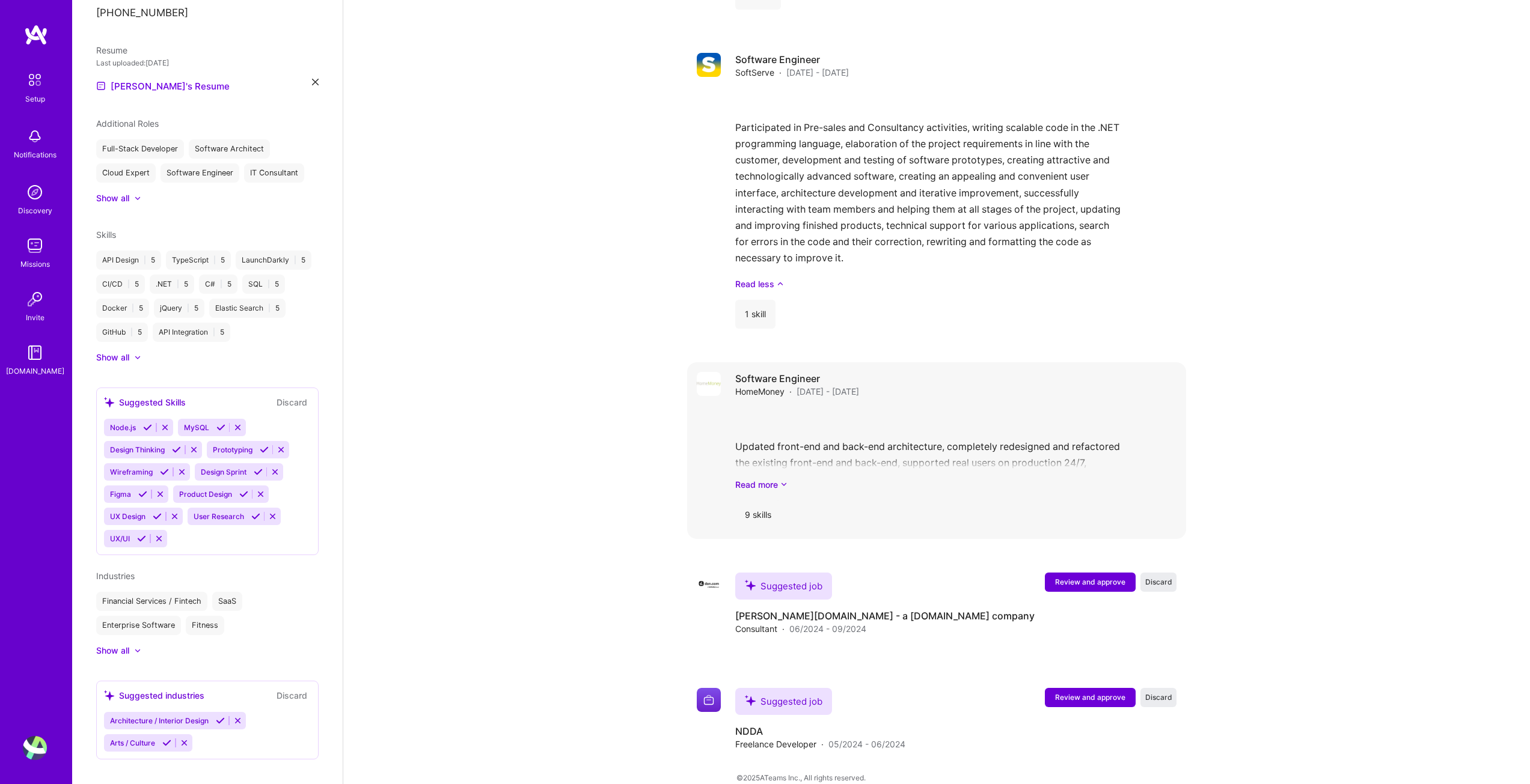
click at [758, 501] on div "9 skills" at bounding box center [758, 515] width 46 height 29
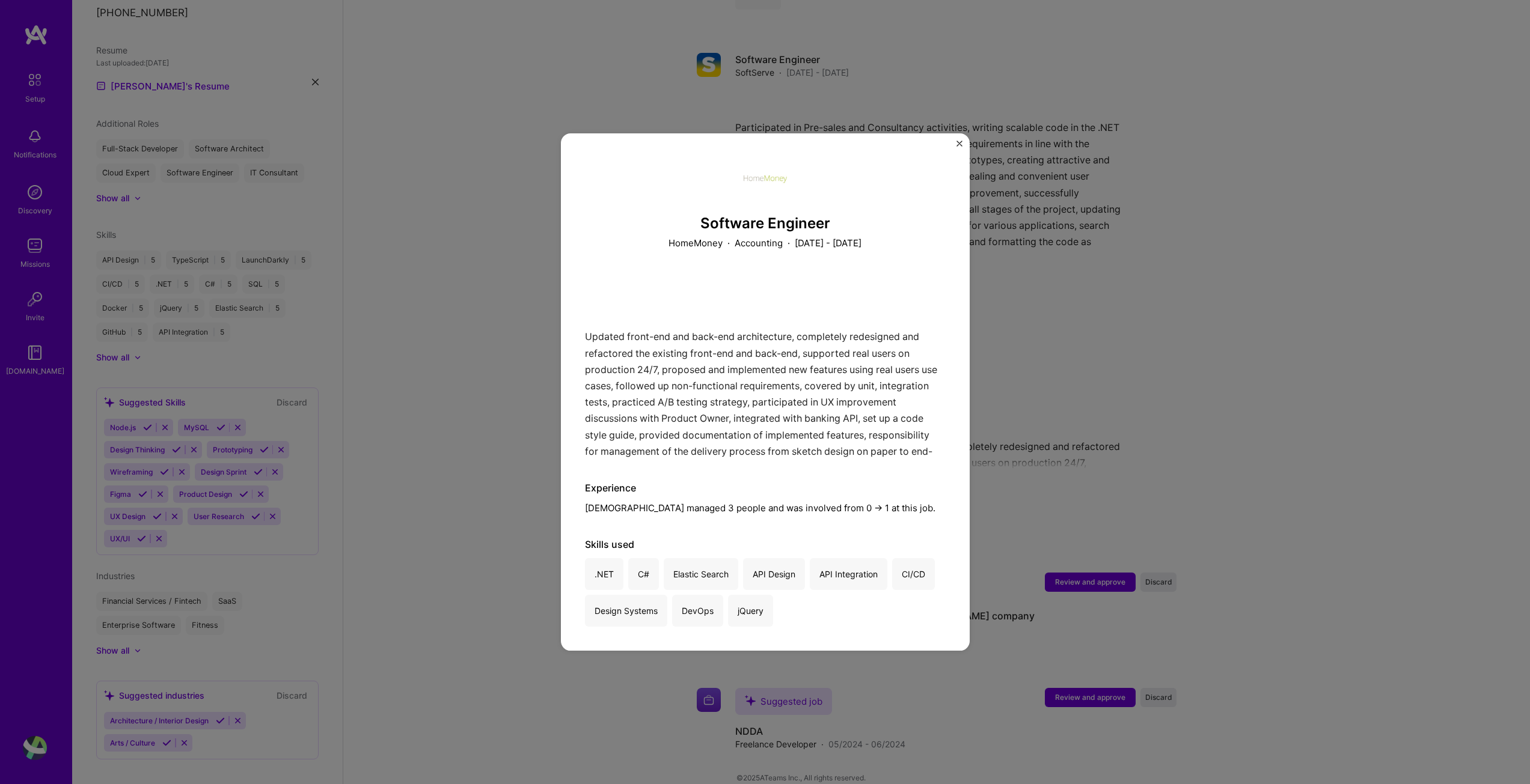
click at [959, 141] on img "Close" at bounding box center [960, 143] width 6 height 6
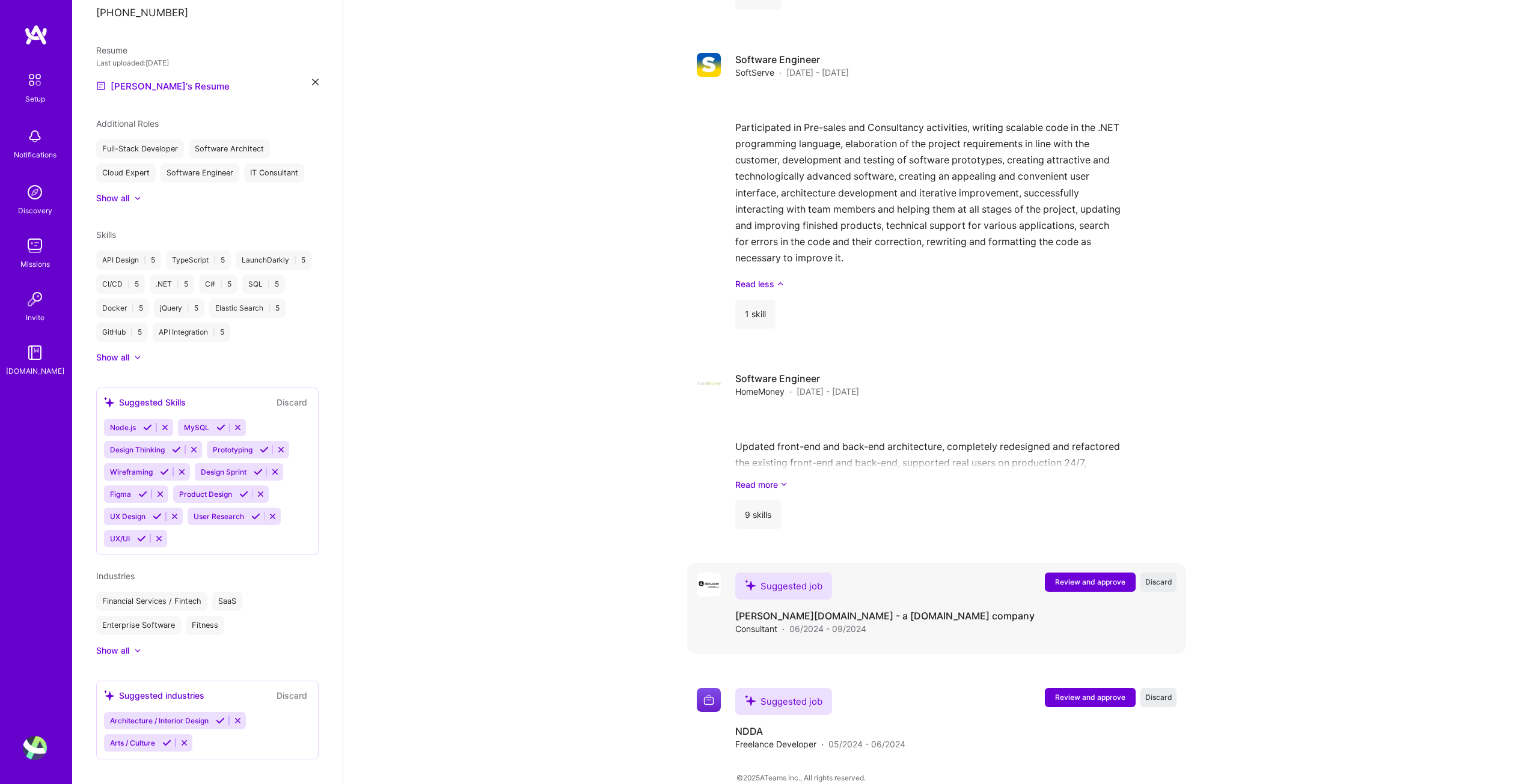
click at [963, 585] on div "Suggested job [DOMAIN_NAME] - a [DOMAIN_NAME] company Consultant · 06/2024 - 09…" at bounding box center [956, 604] width 441 height 62
click at [1082, 577] on span "Review and approve" at bounding box center [1090, 582] width 70 height 10
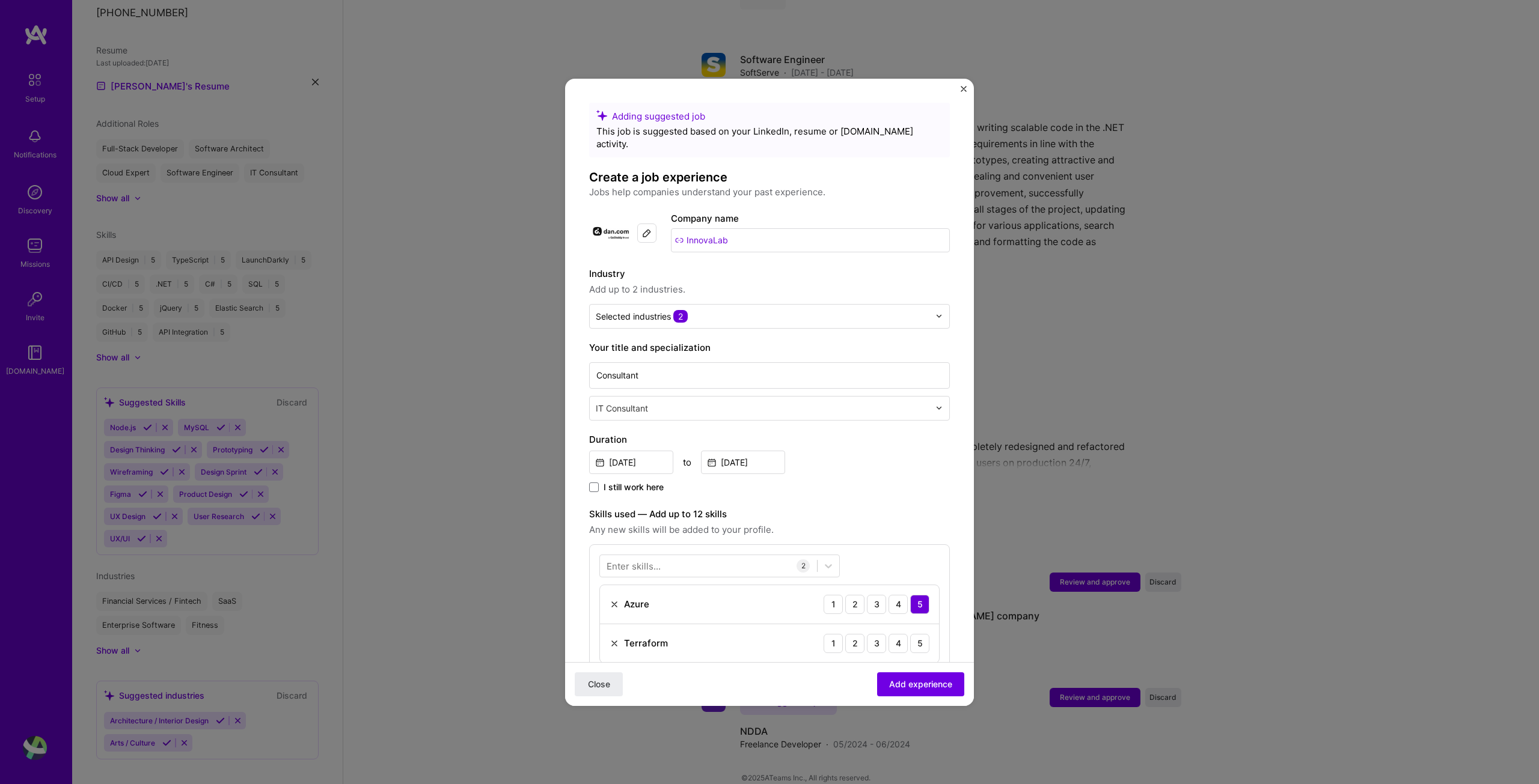
drag, startPoint x: 743, startPoint y: 229, endPoint x: 681, endPoint y: 229, distance: 62.0
click at [681, 229] on input "InnovaLab" at bounding box center [810, 240] width 279 height 24
click at [679, 229] on input "InnovaLab" at bounding box center [810, 240] width 279 height 24
drag, startPoint x: 743, startPoint y: 226, endPoint x: 672, endPoint y: 224, distance: 71.0
click at [672, 228] on input "InnovaLab" at bounding box center [810, 240] width 279 height 24
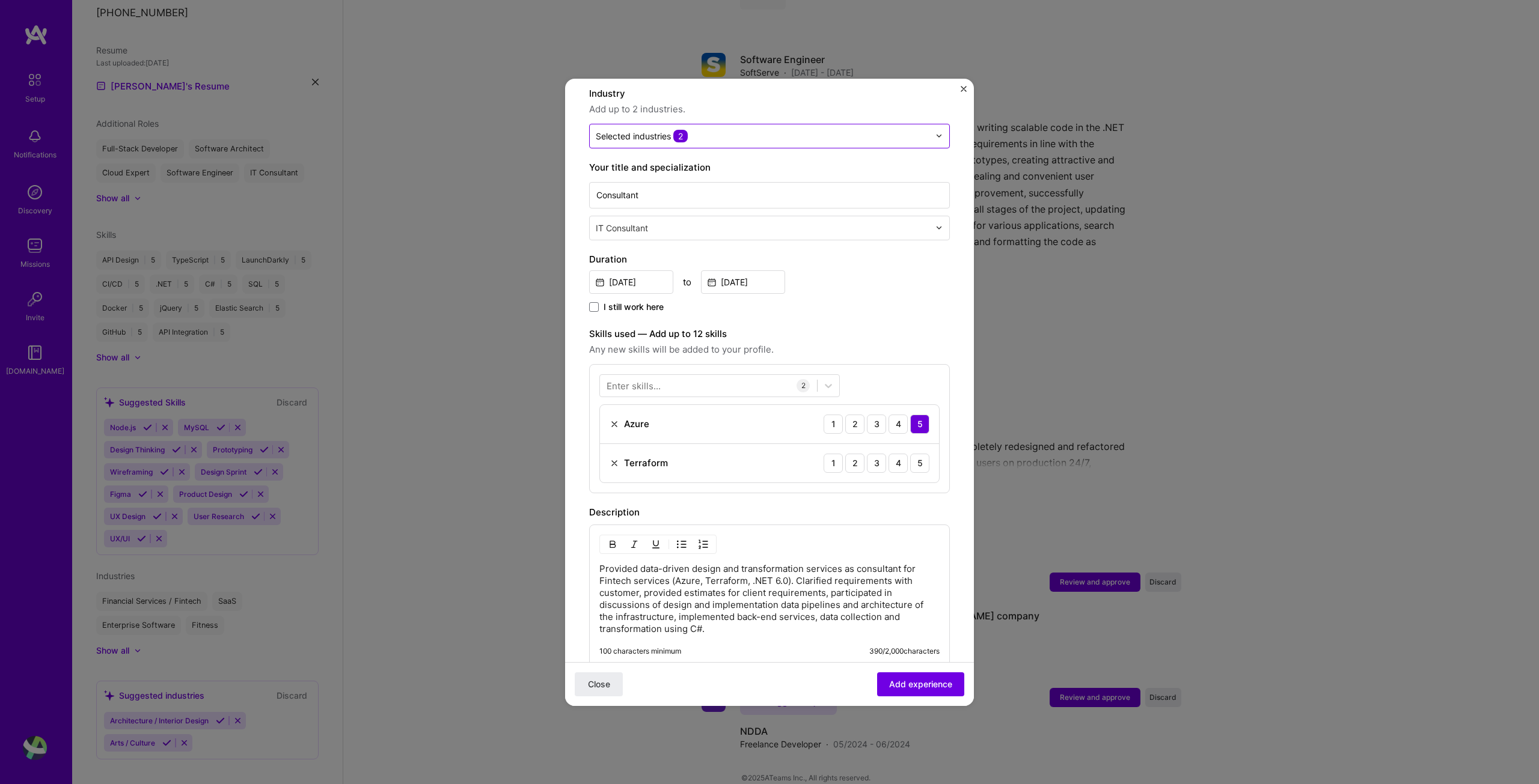
scroll to position [60, 0]
